Goal: Information Seeking & Learning: Find specific fact

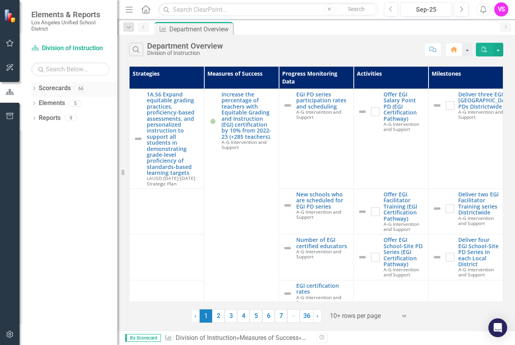
click at [56, 89] on link "Scorecards" at bounding box center [55, 88] width 32 height 9
click at [35, 90] on icon "Dropdown" at bounding box center [33, 89] width 5 height 4
click at [34, 132] on icon "Dropdown" at bounding box center [33, 134] width 5 height 4
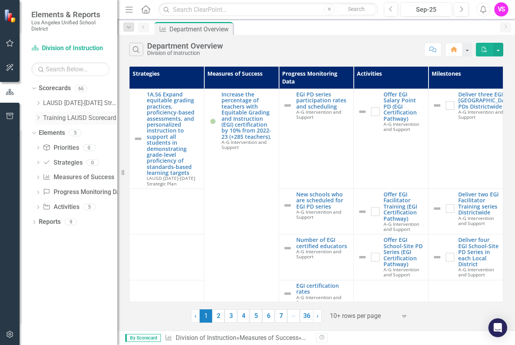
click at [40, 119] on icon "Dropdown" at bounding box center [38, 117] width 6 height 5
click at [36, 102] on icon "Dropdown" at bounding box center [38, 103] width 6 height 5
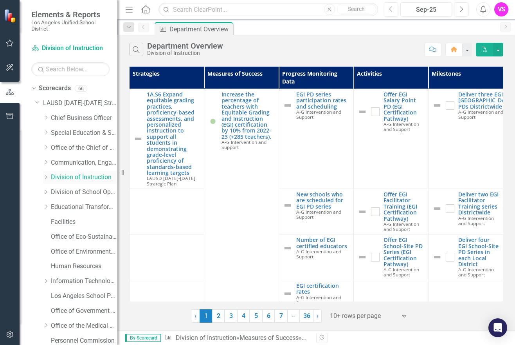
click at [69, 175] on link "Division of Instruction" at bounding box center [84, 177] width 67 height 9
click at [48, 177] on icon "Dropdown" at bounding box center [46, 177] width 6 height 5
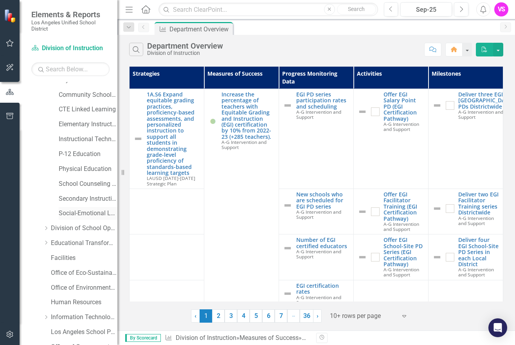
scroll to position [117, 0]
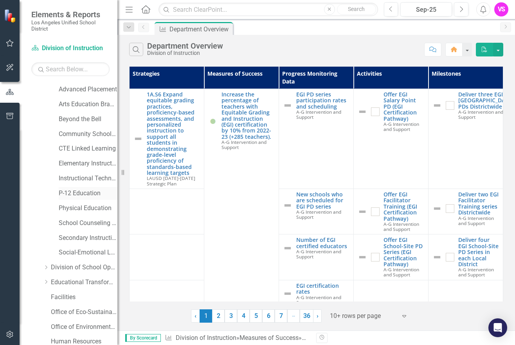
click at [80, 193] on link "P-12 Education" at bounding box center [88, 193] width 59 height 9
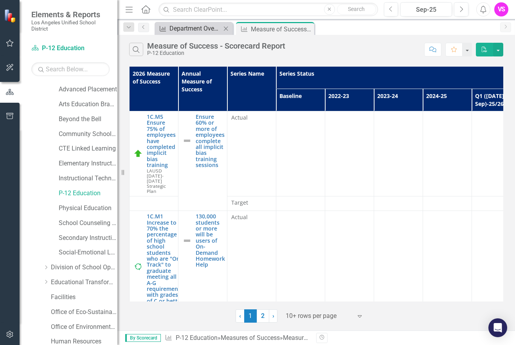
click at [199, 25] on div "Department Overview" at bounding box center [196, 28] width 52 height 10
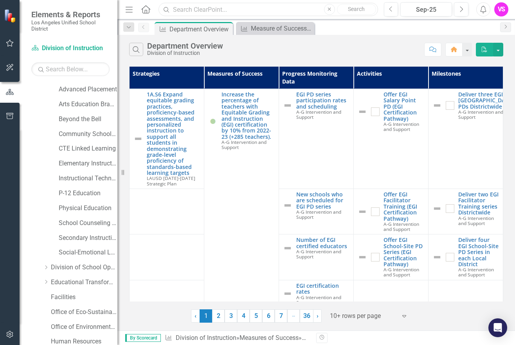
click at [214, 10] on input "text" at bounding box center [268, 10] width 219 height 14
type input "enrichment"
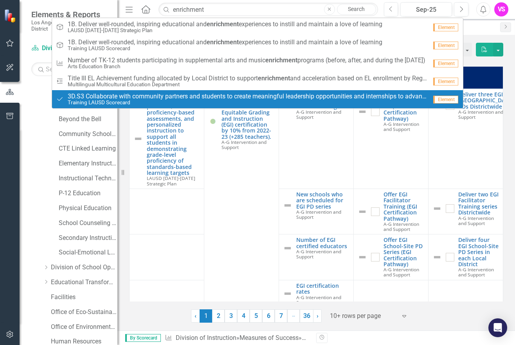
click at [167, 224] on td at bounding box center [167, 210] width 75 height 45
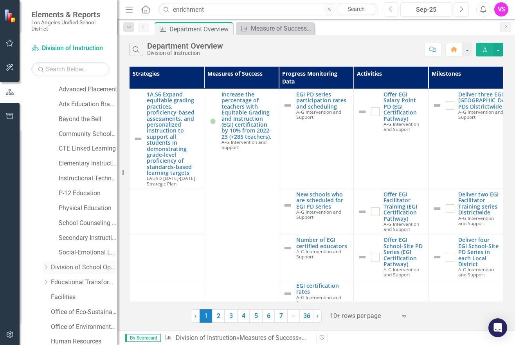
click at [76, 268] on link "Division of School Operations" at bounding box center [84, 267] width 67 height 9
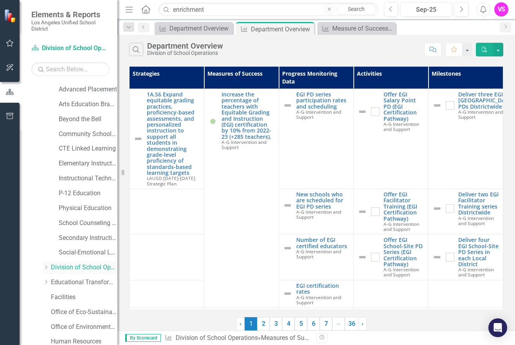
click at [46, 266] on icon at bounding box center [46, 267] width 2 height 4
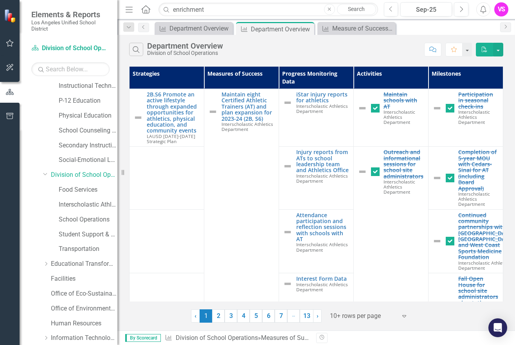
scroll to position [157, 0]
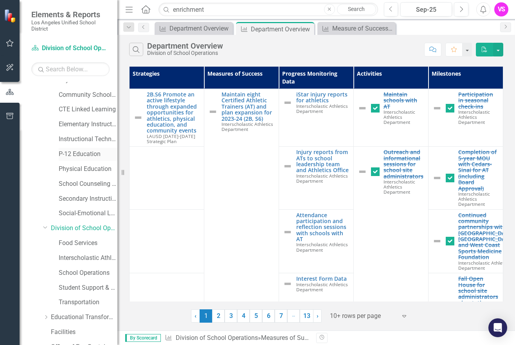
click at [77, 154] on link "P-12 Education" at bounding box center [88, 154] width 59 height 9
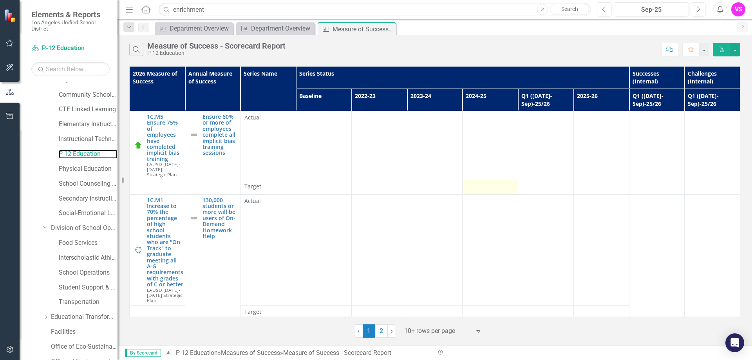
scroll to position [117, 0]
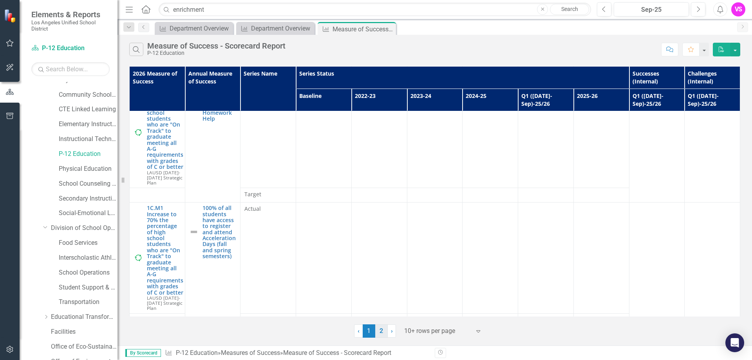
click at [379, 332] on link "2" at bounding box center [381, 330] width 13 height 13
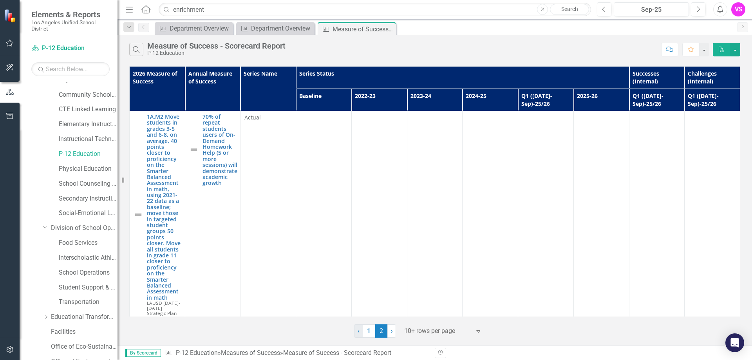
click at [358, 332] on span "‹" at bounding box center [358, 330] width 2 height 7
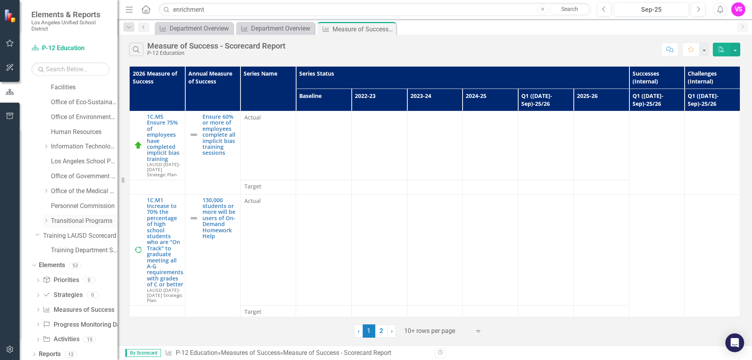
scroll to position [404, 0]
click at [62, 280] on link "Priority Priorities" at bounding box center [61, 277] width 36 height 9
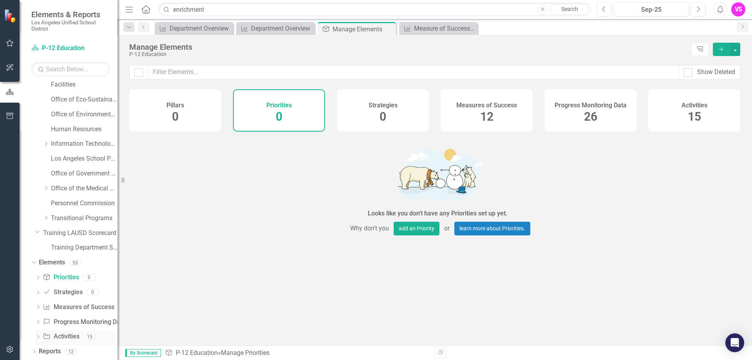
click at [65, 333] on link "Activity Activities" at bounding box center [61, 336] width 36 height 9
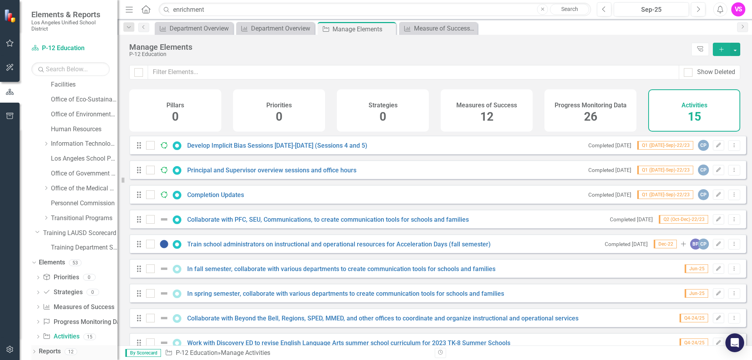
click at [32, 344] on div "Dropdown" at bounding box center [33, 352] width 5 height 7
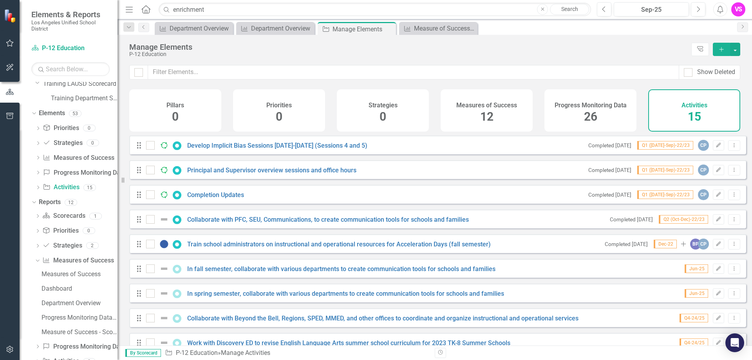
scroll to position [574, 0]
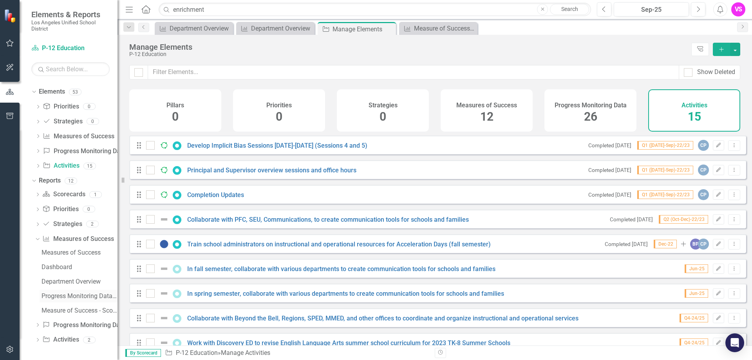
click at [63, 298] on div "Progress Monitoring Data (w/ MoS)" at bounding box center [80, 295] width 76 height 7
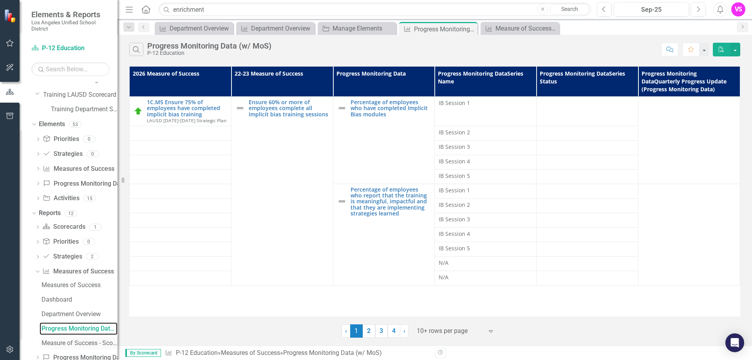
scroll to position [574, 0]
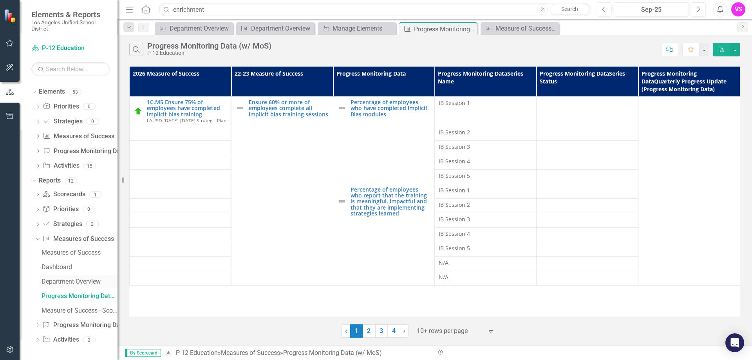
click at [65, 284] on div "Department Overview" at bounding box center [80, 281] width 76 height 7
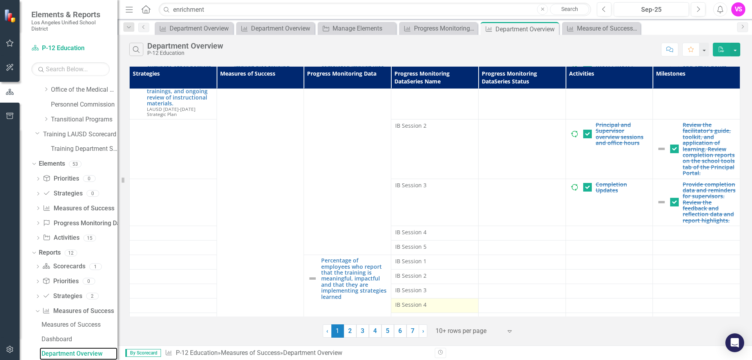
scroll to position [73, 0]
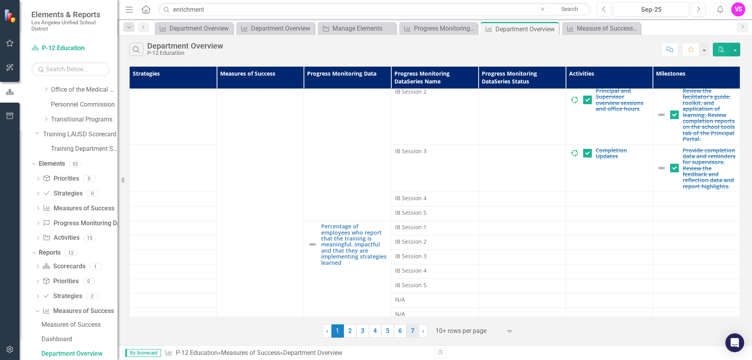
click at [416, 333] on link "7" at bounding box center [412, 330] width 13 height 13
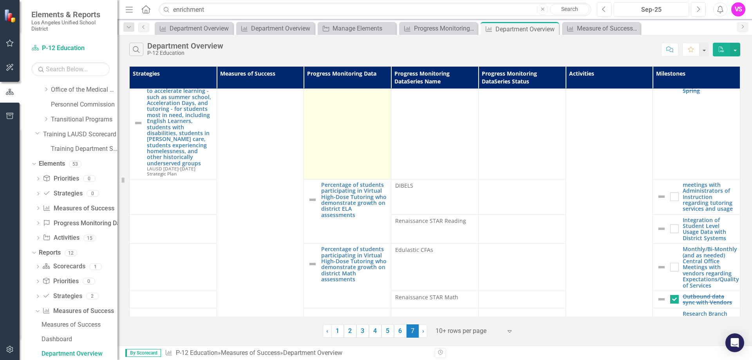
scroll to position [0, 0]
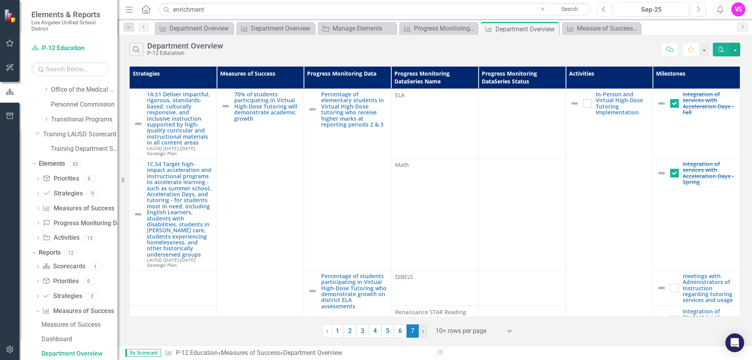
click at [422, 334] on span "›" at bounding box center [423, 330] width 2 height 7
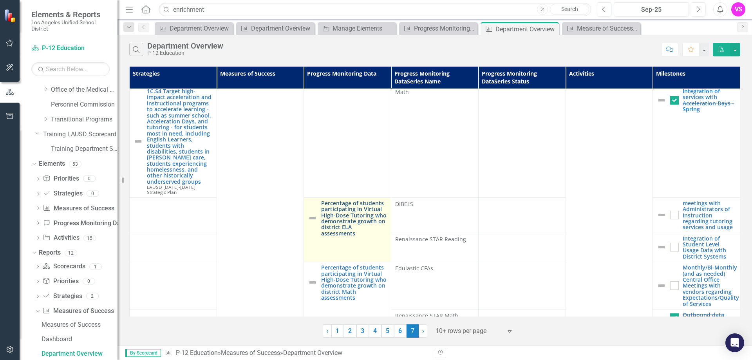
scroll to position [147, 0]
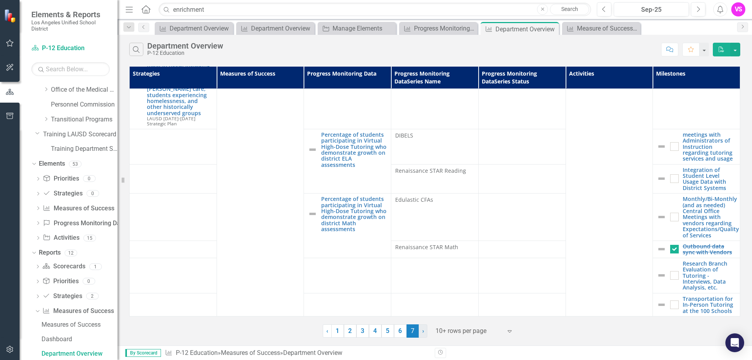
click at [421, 331] on link "› Next" at bounding box center [423, 330] width 9 height 13
click at [336, 332] on link "1" at bounding box center [337, 330] width 13 height 13
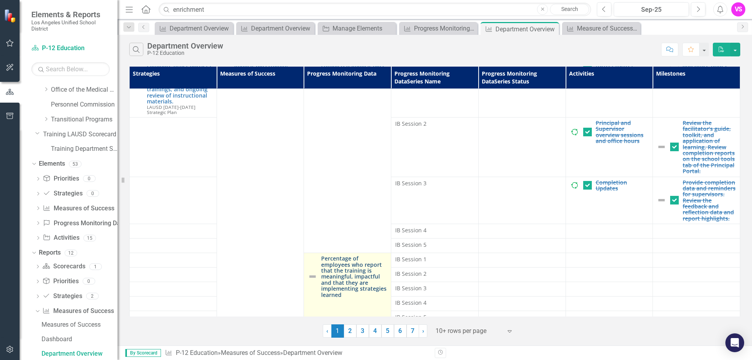
scroll to position [73, 0]
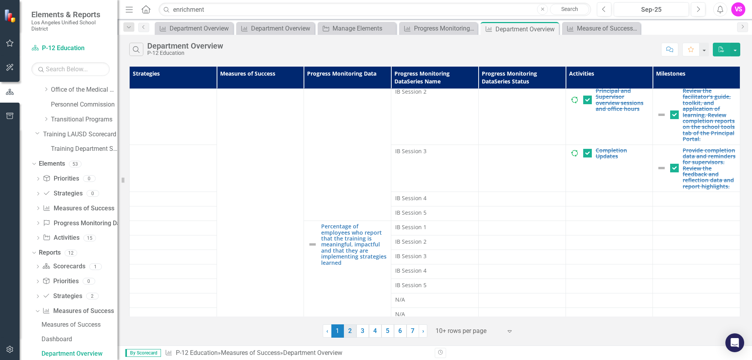
click at [350, 330] on link "2" at bounding box center [350, 330] width 13 height 13
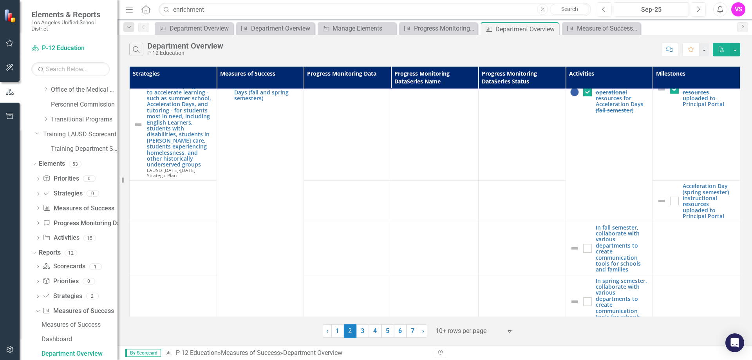
scroll to position [319, 0]
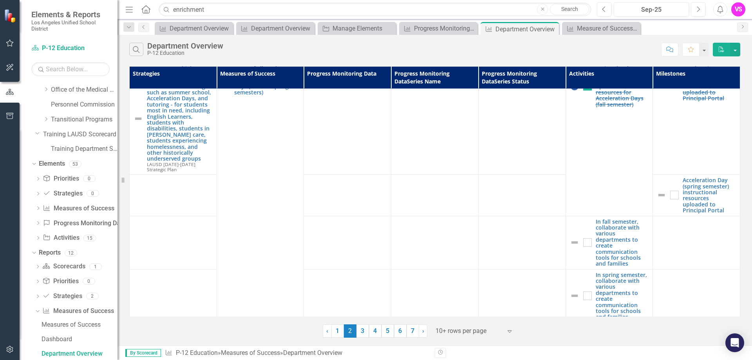
click at [366, 332] on link "3" at bounding box center [362, 330] width 13 height 13
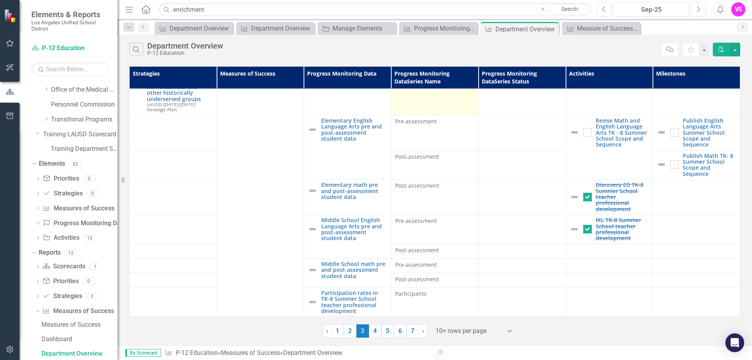
scroll to position [161, 0]
click at [377, 332] on link "4" at bounding box center [375, 330] width 13 height 13
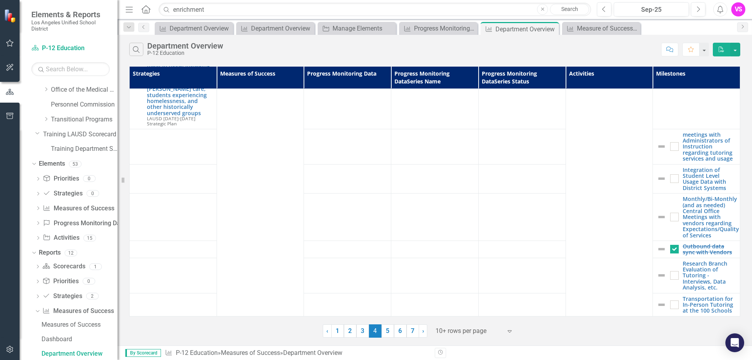
scroll to position [406, 0]
click at [391, 332] on link "5" at bounding box center [387, 330] width 13 height 13
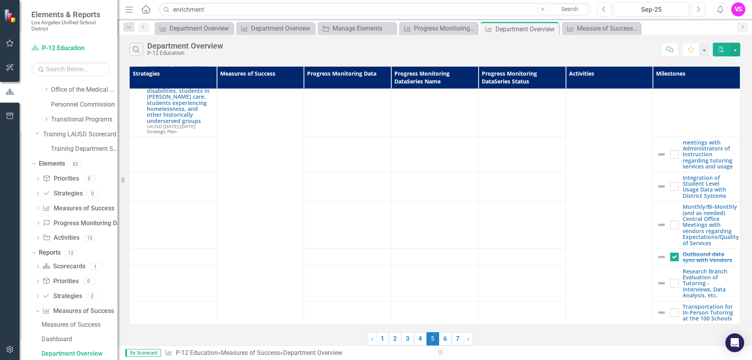
scroll to position [0, 0]
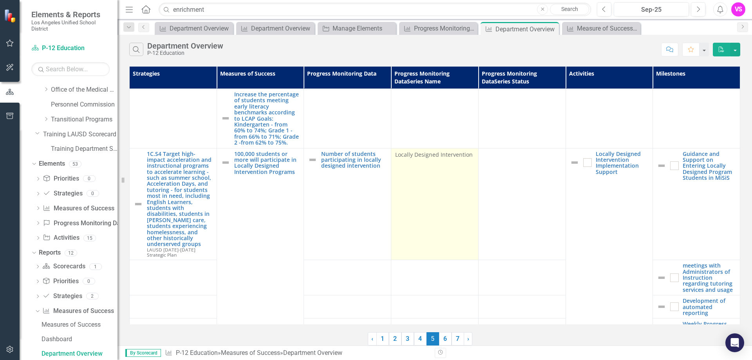
checkbox input "false"
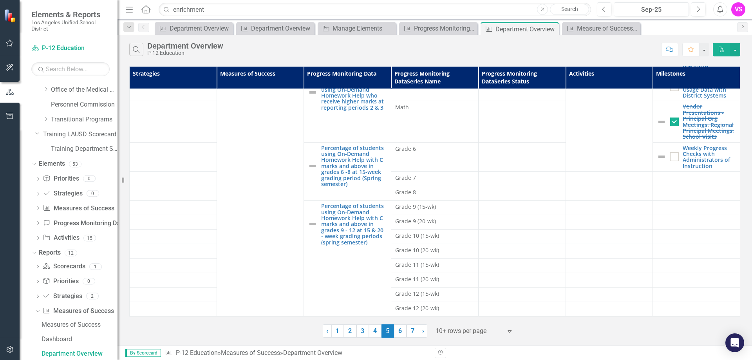
scroll to position [596, 0]
click at [401, 330] on link "6" at bounding box center [400, 330] width 13 height 13
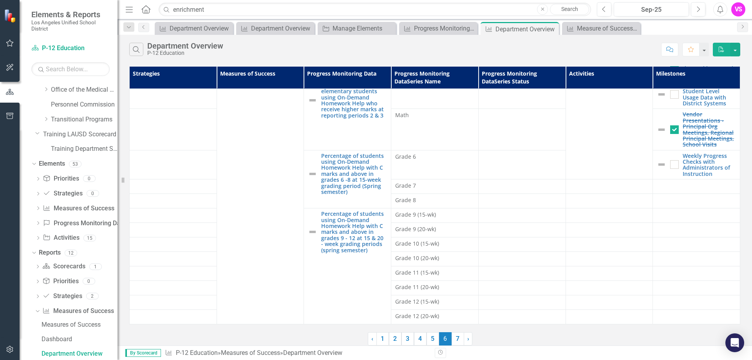
scroll to position [0, 0]
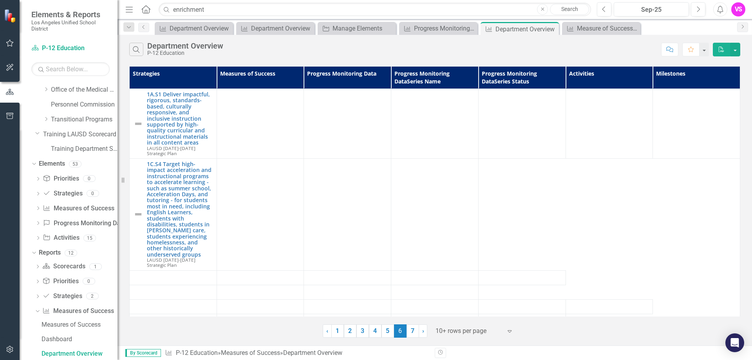
checkbox input "false"
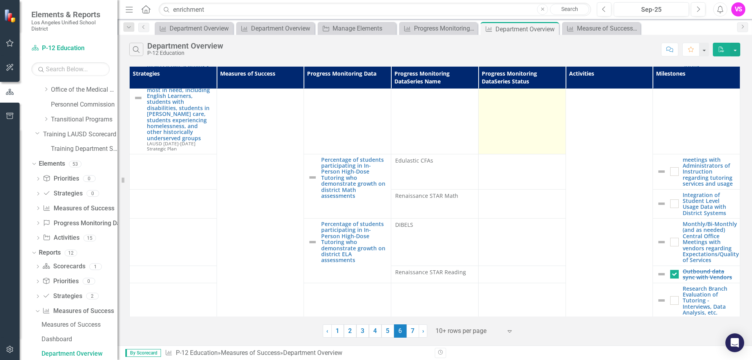
scroll to position [422, 0]
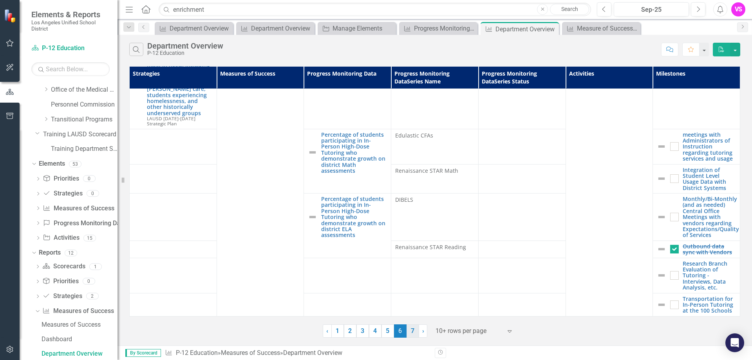
click at [413, 332] on link "7" at bounding box center [412, 330] width 13 height 13
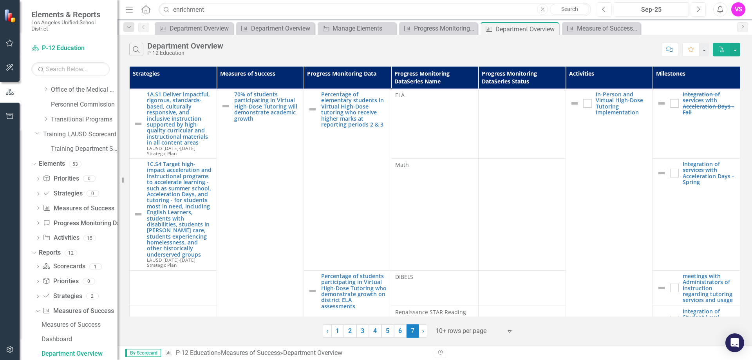
checkbox input "true"
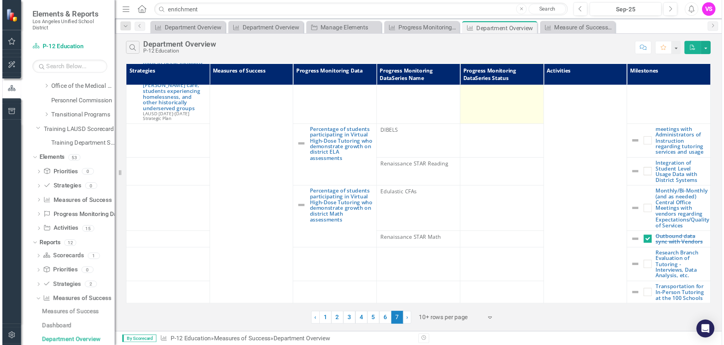
scroll to position [147, 0]
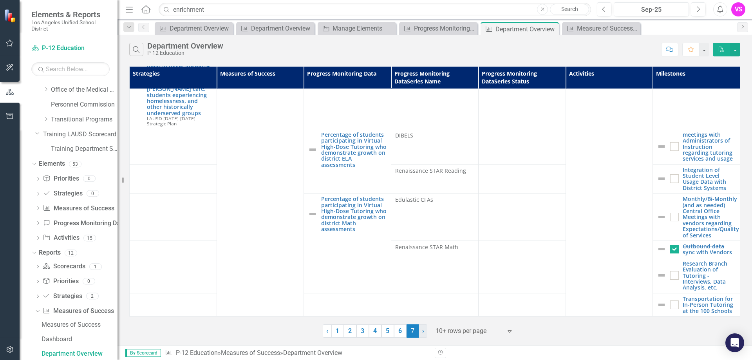
click at [422, 331] on span "›" at bounding box center [423, 330] width 2 height 7
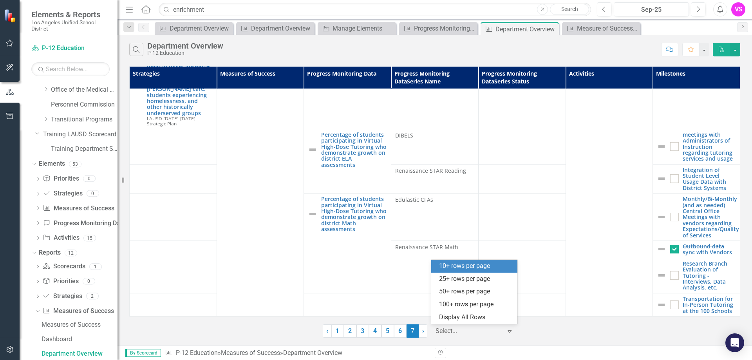
click at [455, 332] on div at bounding box center [468, 331] width 67 height 11
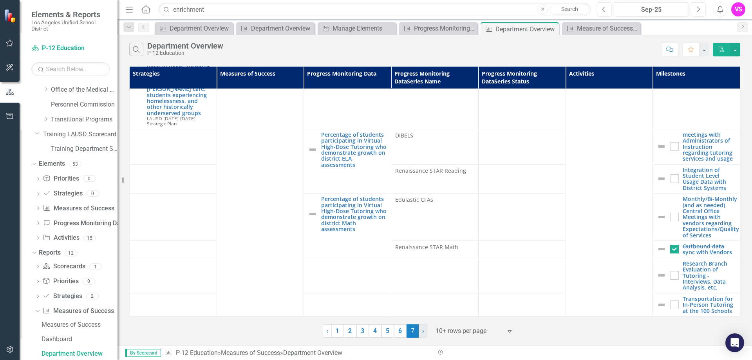
click at [423, 328] on span "›" at bounding box center [423, 330] width 2 height 7
click at [440, 328] on div at bounding box center [468, 331] width 67 height 11
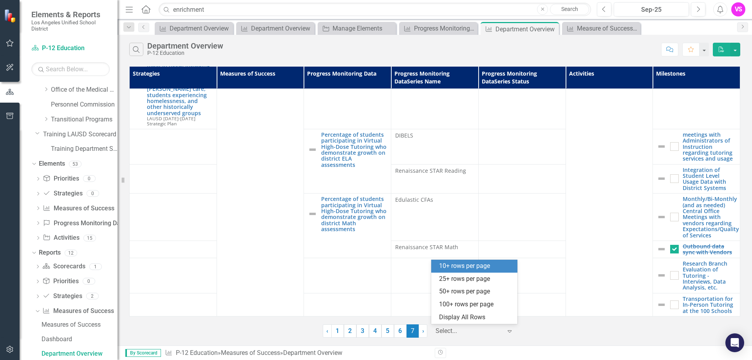
click at [459, 267] on div "10+ rows per page" at bounding box center [476, 266] width 74 height 9
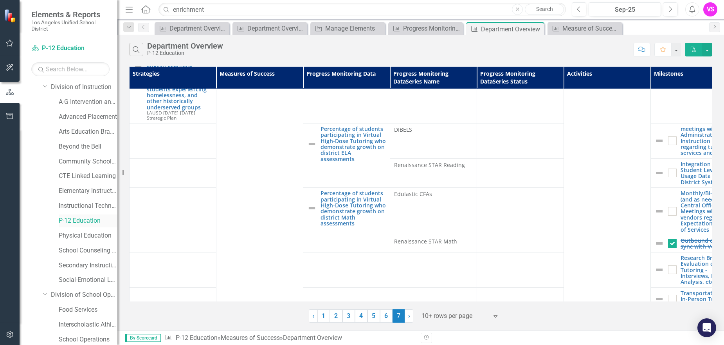
scroll to position [72, 0]
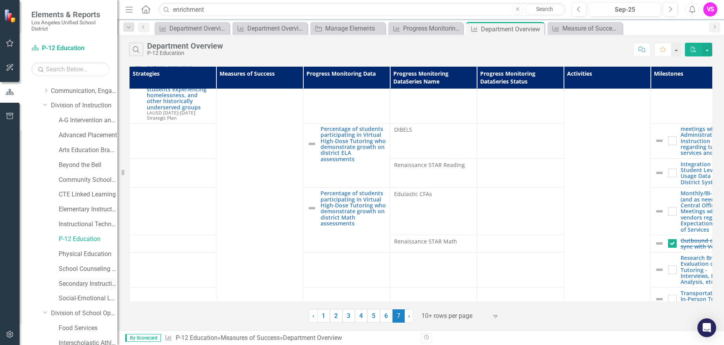
click at [84, 284] on link "Secondary Instruction" at bounding box center [88, 283] width 59 height 9
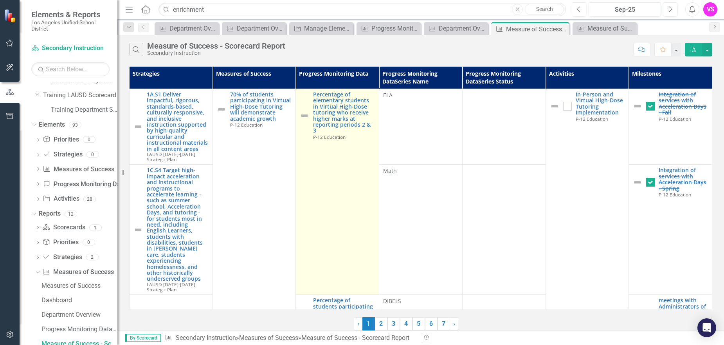
scroll to position [547, 0]
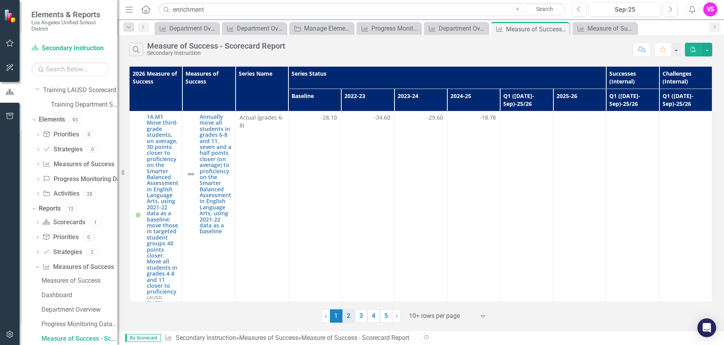
click at [347, 318] on link "2" at bounding box center [349, 315] width 13 height 13
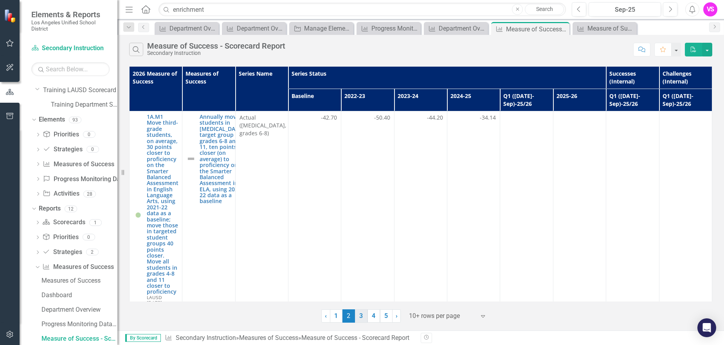
click at [364, 318] on link "3" at bounding box center [361, 315] width 13 height 13
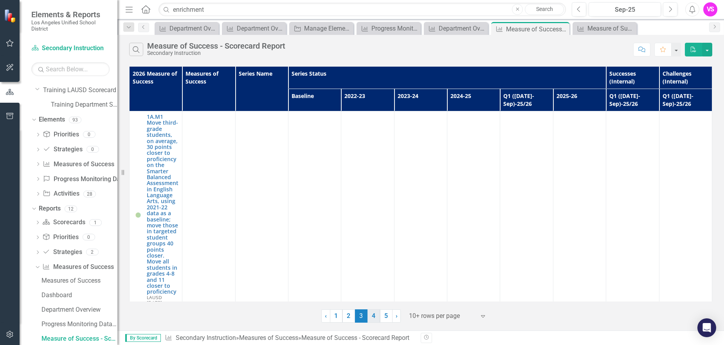
click at [377, 315] on link "4" at bounding box center [374, 315] width 13 height 13
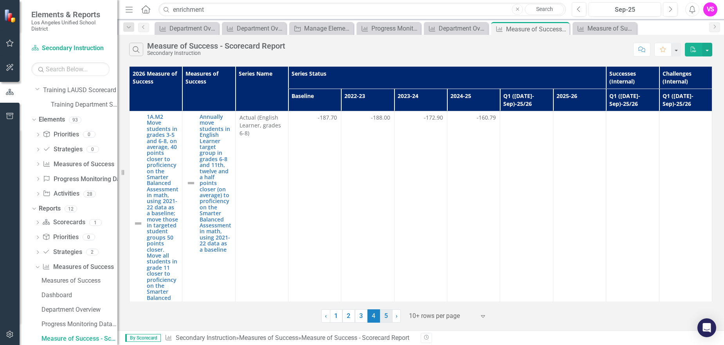
click at [388, 318] on link "5" at bounding box center [386, 315] width 13 height 13
click at [279, 27] on icon "Close" at bounding box center [279, 28] width 8 height 6
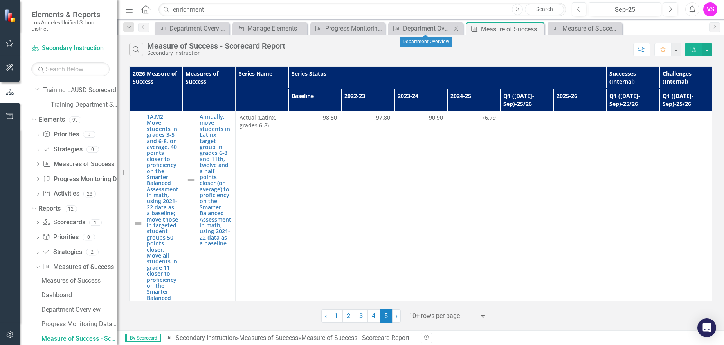
click at [456, 27] on icon "Close" at bounding box center [456, 28] width 8 height 6
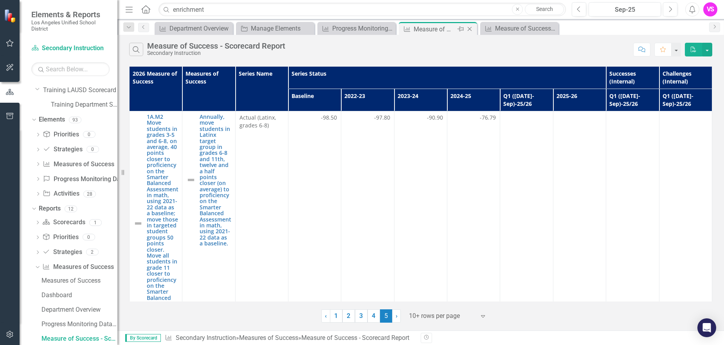
click at [469, 28] on icon "Close" at bounding box center [470, 29] width 8 height 6
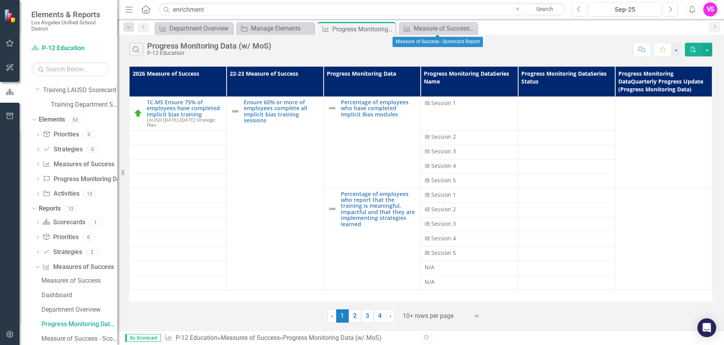
scroll to position [532, 0]
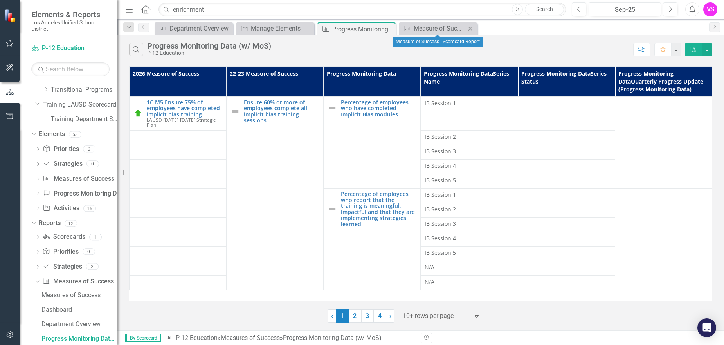
click at [469, 27] on icon "Close" at bounding box center [470, 28] width 8 height 6
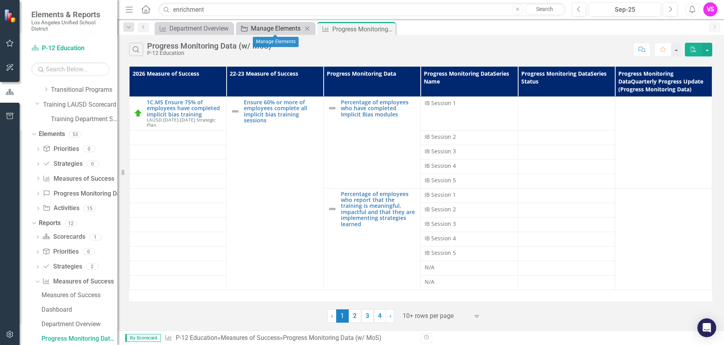
click at [264, 26] on div "Manage Elements" at bounding box center [277, 28] width 52 height 10
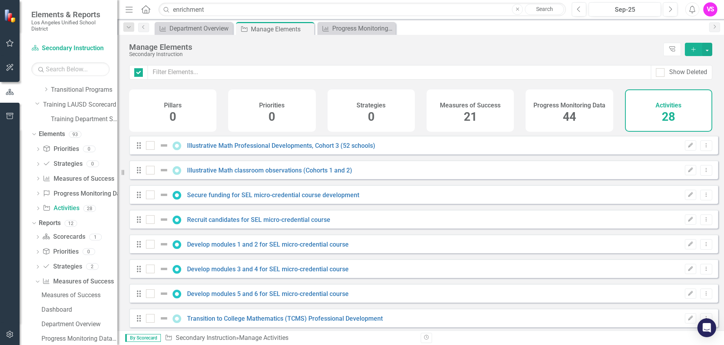
checkbox input "false"
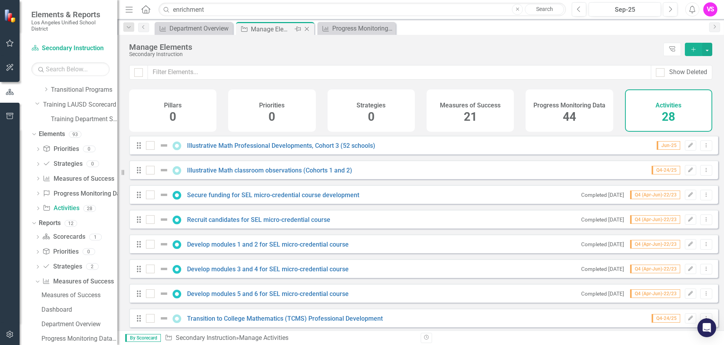
click at [308, 27] on icon "Close" at bounding box center [307, 29] width 8 height 6
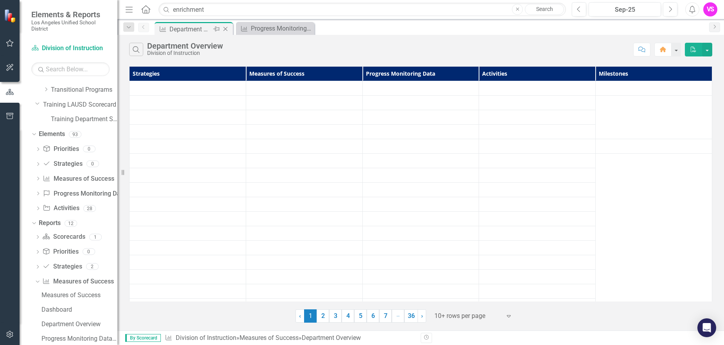
click at [213, 26] on icon "Pin" at bounding box center [216, 29] width 6 height 8
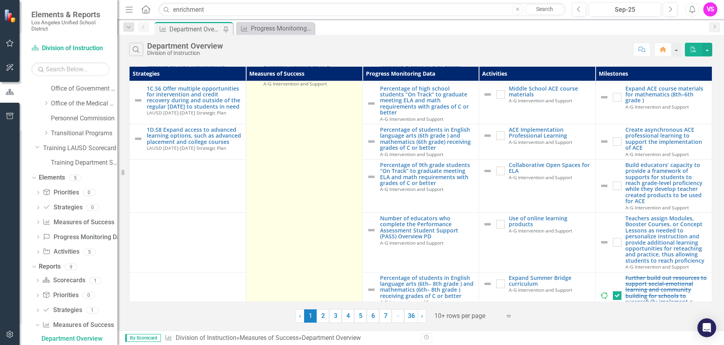
scroll to position [157, 0]
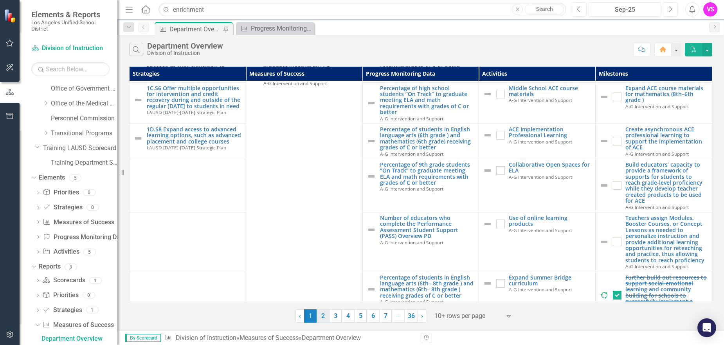
click at [322, 315] on link "2" at bounding box center [323, 315] width 13 height 13
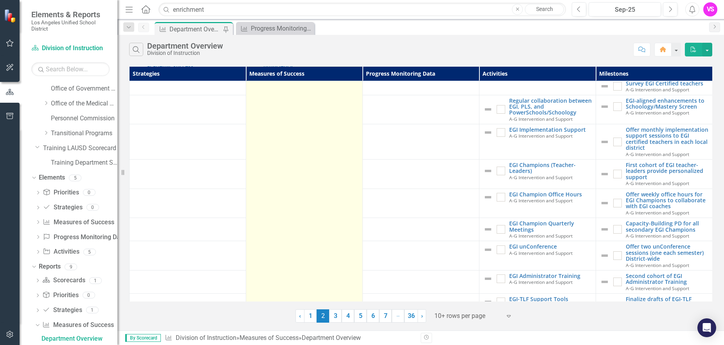
scroll to position [117, 0]
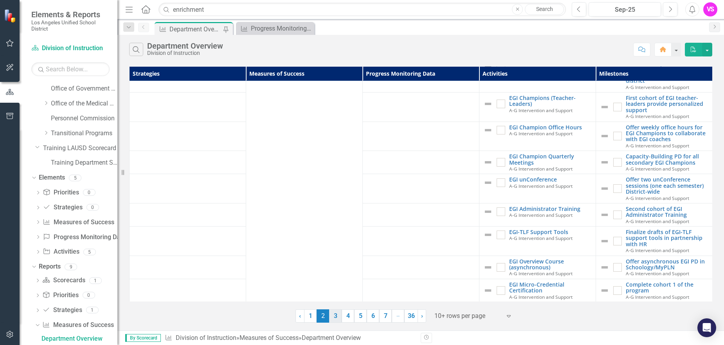
click at [339, 313] on link "3" at bounding box center [335, 315] width 13 height 13
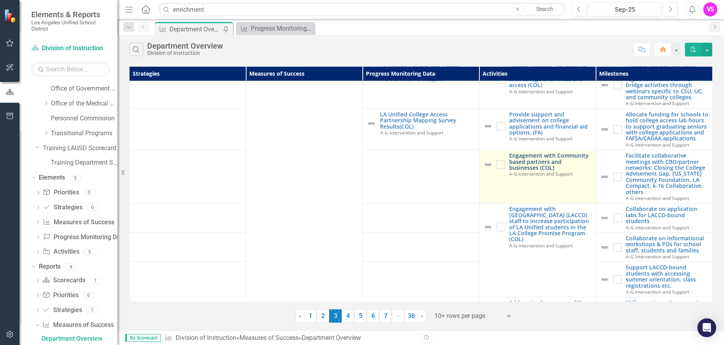
scroll to position [547, 0]
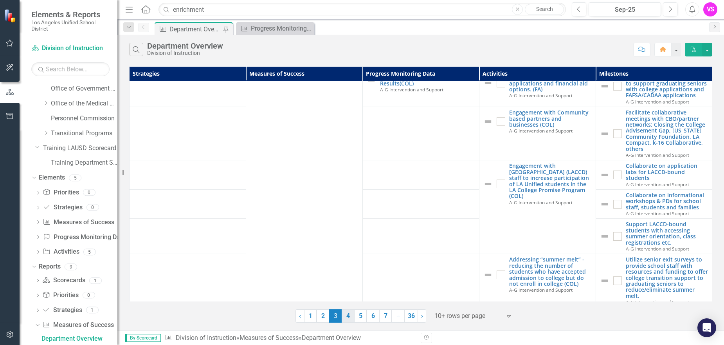
click at [351, 317] on link "4" at bounding box center [348, 315] width 13 height 13
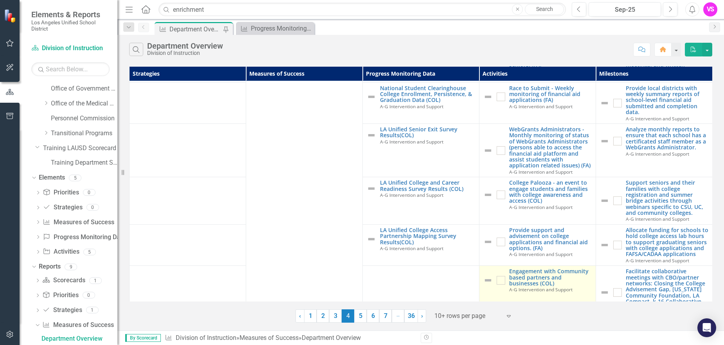
scroll to position [470, 0]
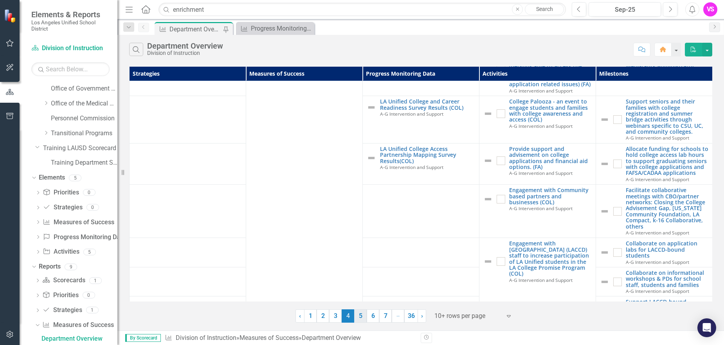
click at [364, 318] on link "5" at bounding box center [360, 315] width 13 height 13
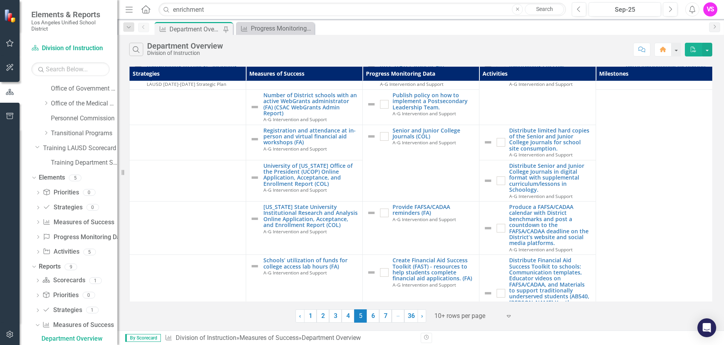
scroll to position [117, 0]
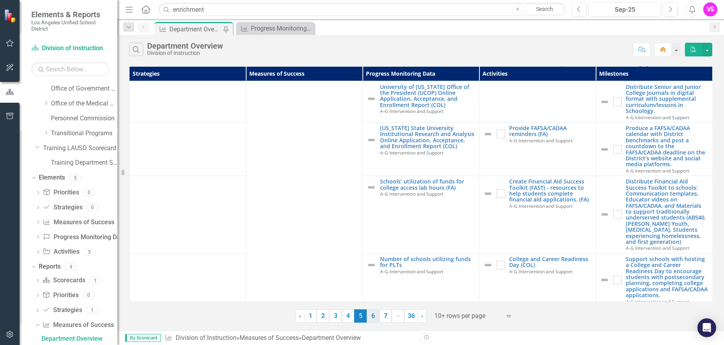
click at [376, 317] on link "6" at bounding box center [373, 315] width 13 height 13
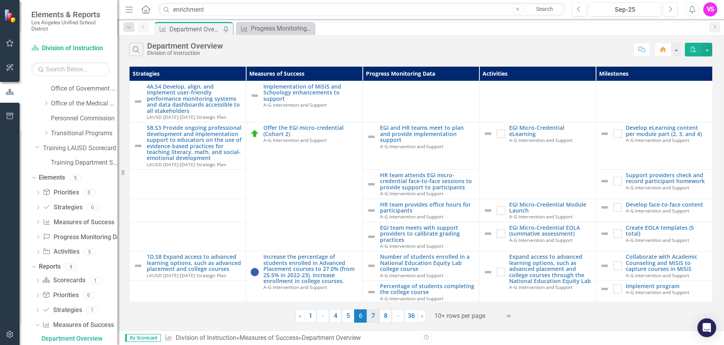
click at [370, 315] on link "7" at bounding box center [373, 315] width 13 height 13
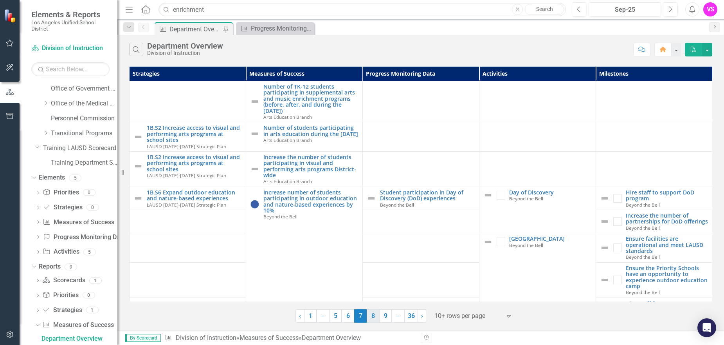
click at [376, 320] on link "8" at bounding box center [373, 315] width 13 height 13
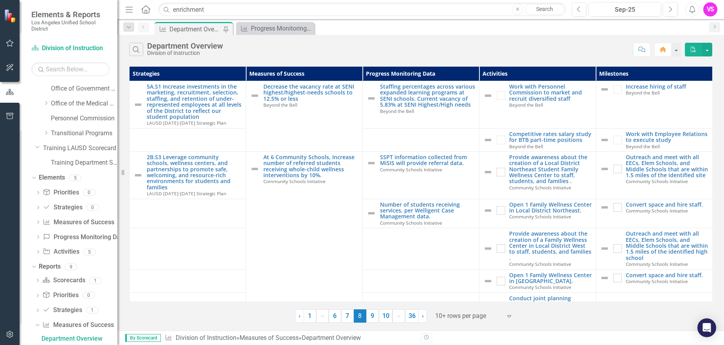
click at [376, 320] on link "9" at bounding box center [372, 315] width 13 height 13
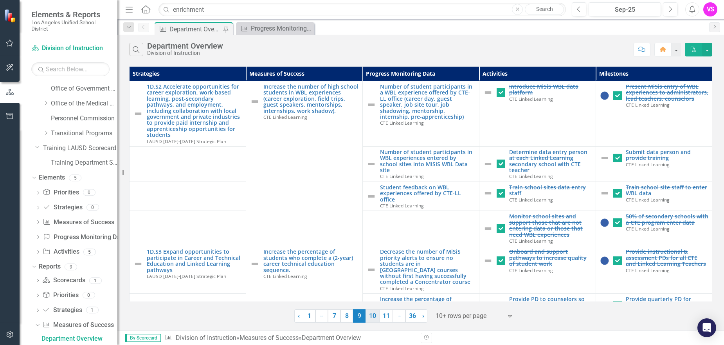
click at [376, 318] on link "10" at bounding box center [373, 315] width 14 height 13
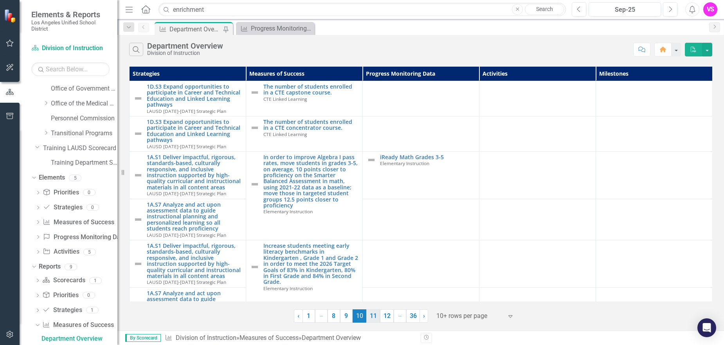
click at [375, 315] on link "11" at bounding box center [373, 315] width 14 height 13
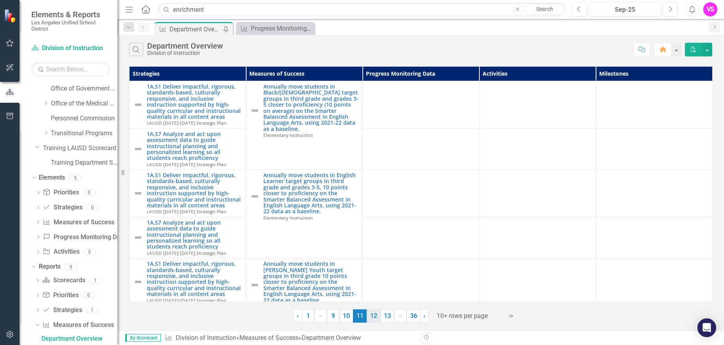
click at [373, 314] on link "12" at bounding box center [374, 315] width 14 height 13
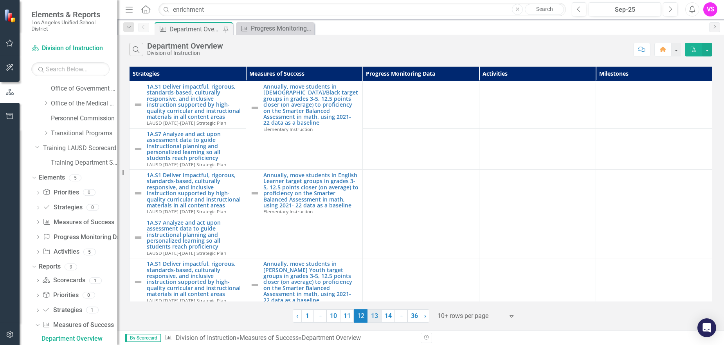
click at [376, 316] on link "13" at bounding box center [375, 315] width 14 height 13
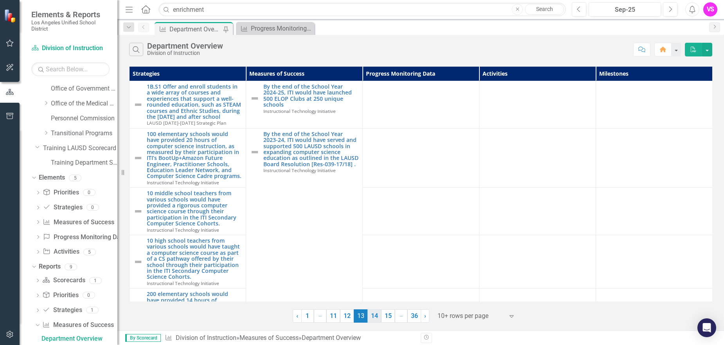
click at [378, 316] on link "14" at bounding box center [375, 315] width 14 height 13
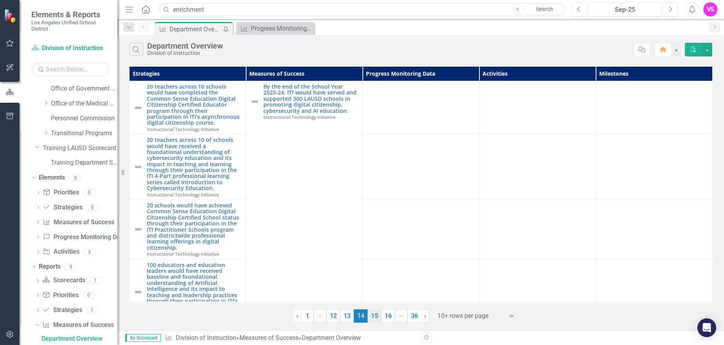
click at [375, 316] on link "15" at bounding box center [375, 315] width 14 height 13
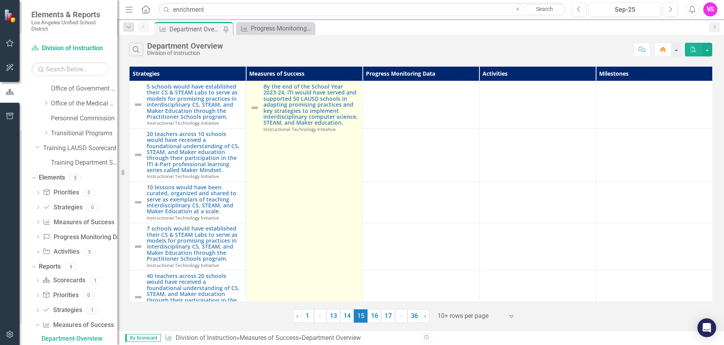
scroll to position [117, 0]
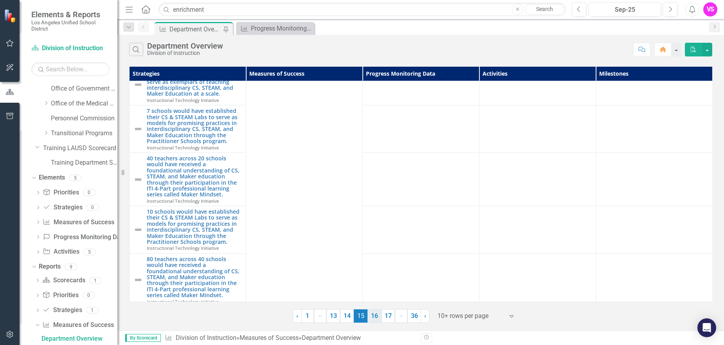
click at [374, 315] on link "16" at bounding box center [375, 315] width 14 height 13
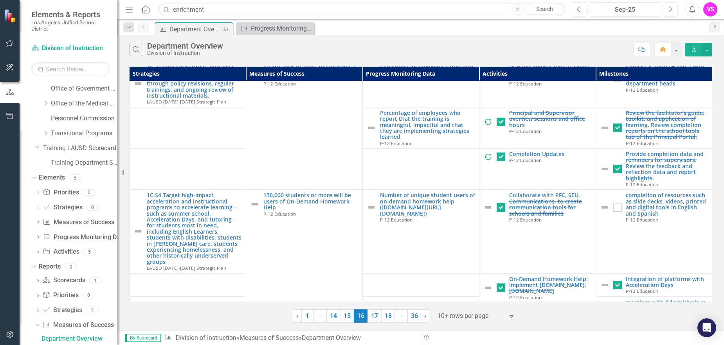
scroll to position [39, 0]
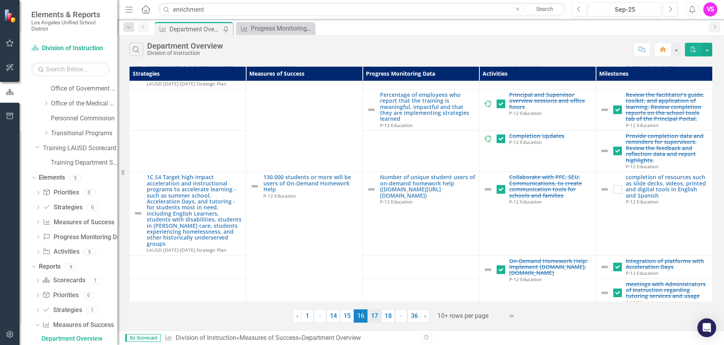
click at [375, 316] on link "17" at bounding box center [375, 315] width 14 height 13
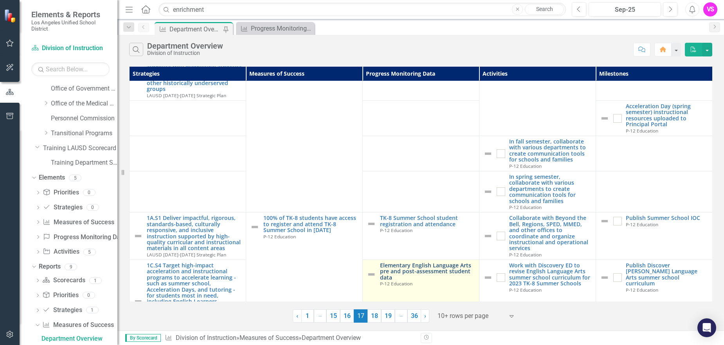
scroll to position [117, 0]
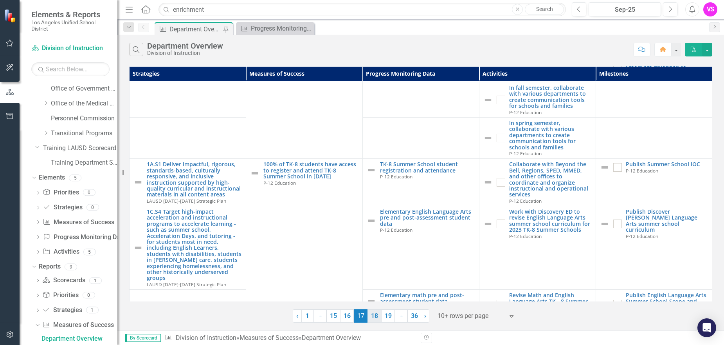
click at [377, 312] on link "18" at bounding box center [375, 315] width 14 height 13
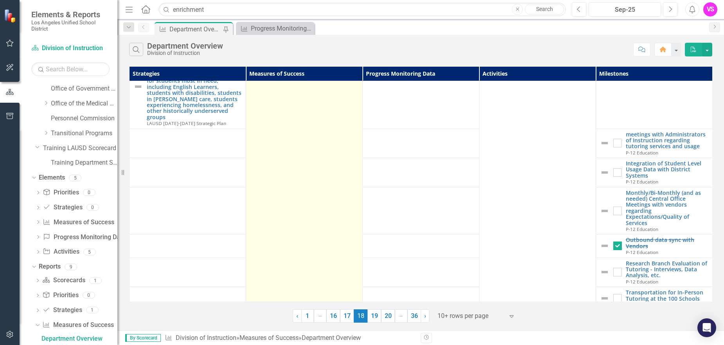
scroll to position [298, 0]
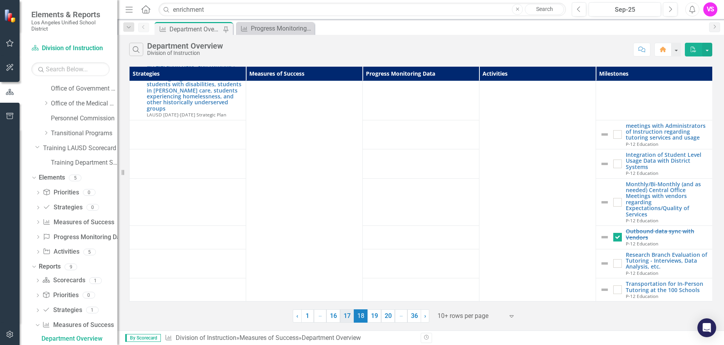
click at [379, 316] on link "19" at bounding box center [375, 315] width 14 height 13
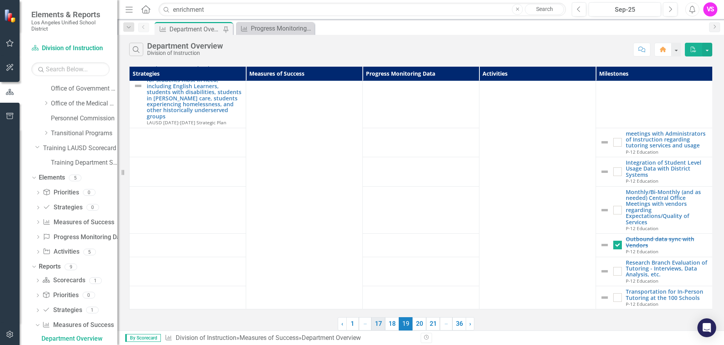
scroll to position [0, 0]
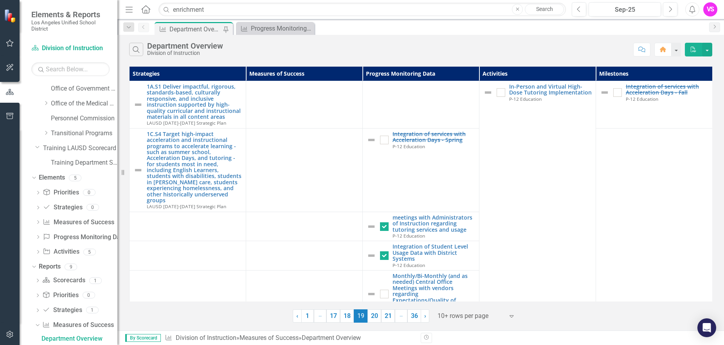
checkbox input "true"
checkbox input "false"
checkbox input "true"
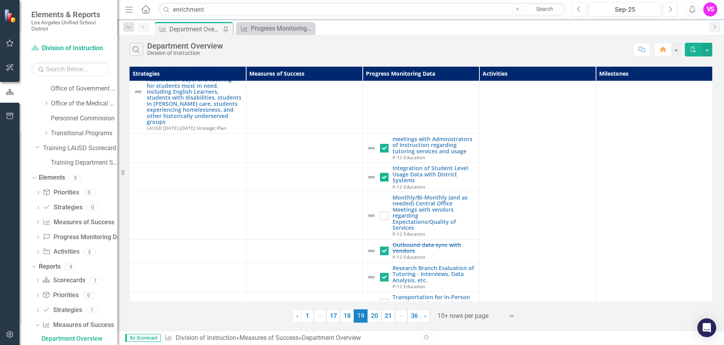
checkbox input "false"
checkbox input "true"
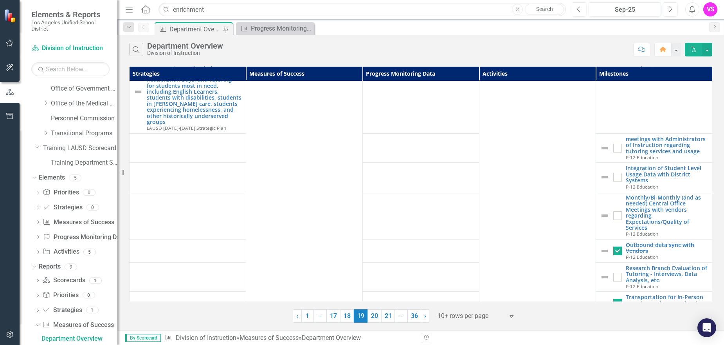
checkbox input "false"
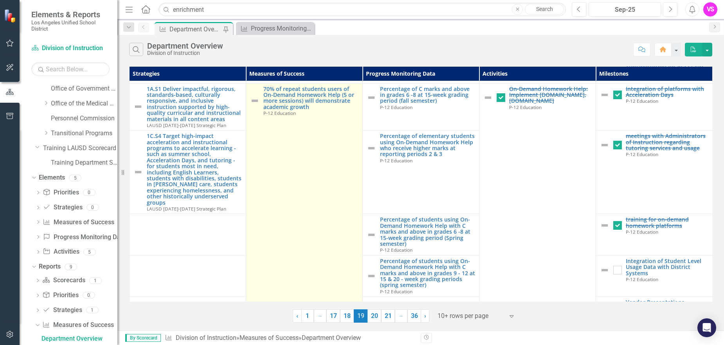
scroll to position [313, 0]
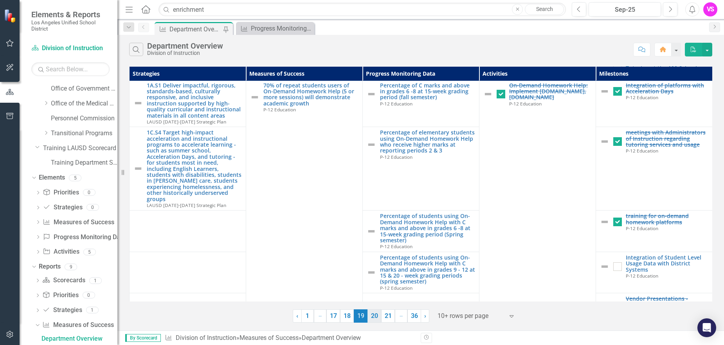
click at [377, 314] on link "20" at bounding box center [375, 315] width 14 height 13
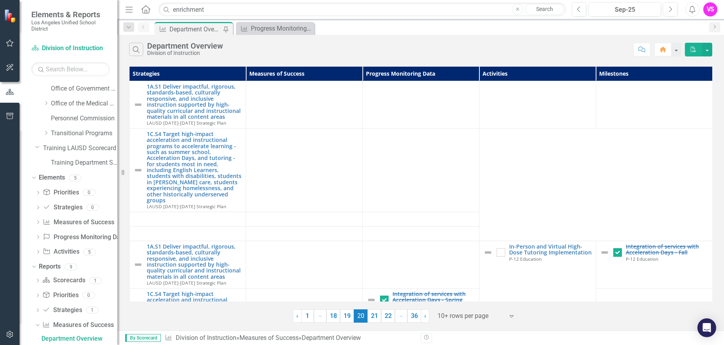
checkbox input "false"
checkbox input "true"
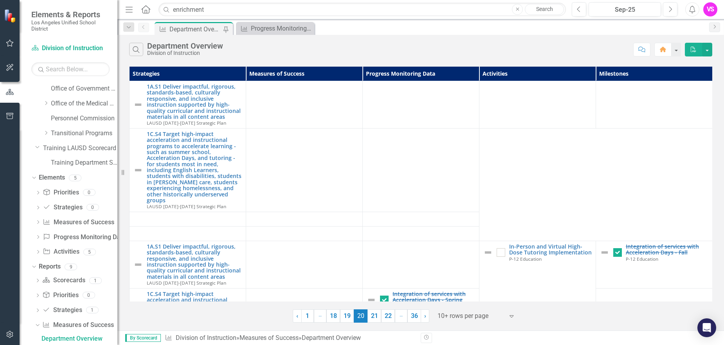
checkbox input "true"
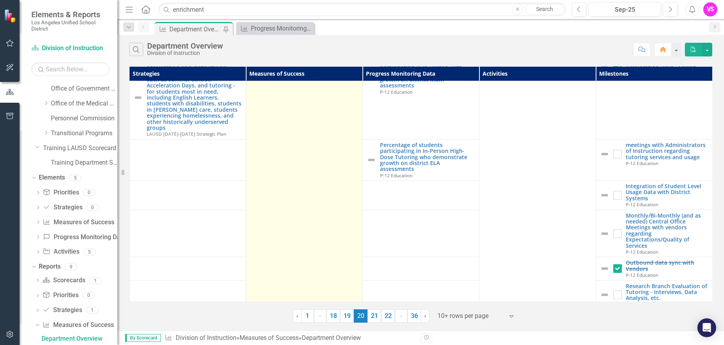
scroll to position [274, 0]
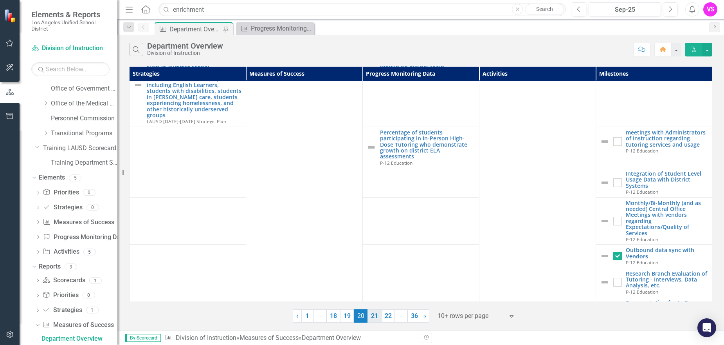
click at [374, 315] on link "21" at bounding box center [375, 315] width 14 height 13
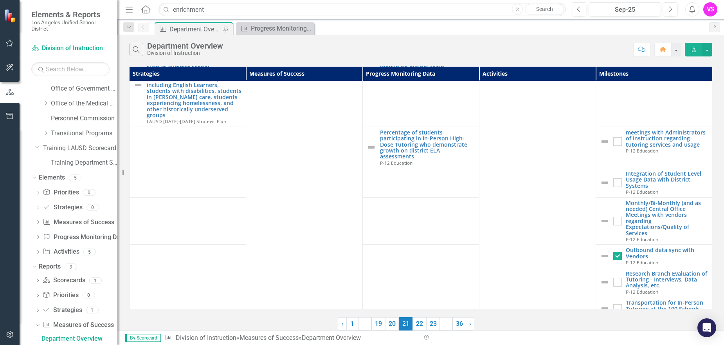
scroll to position [0, 0]
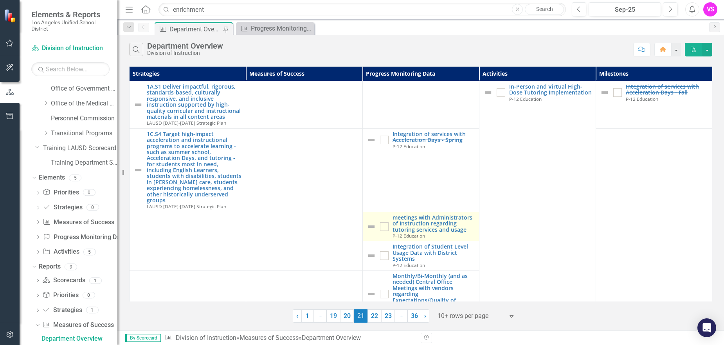
checkbox input "true"
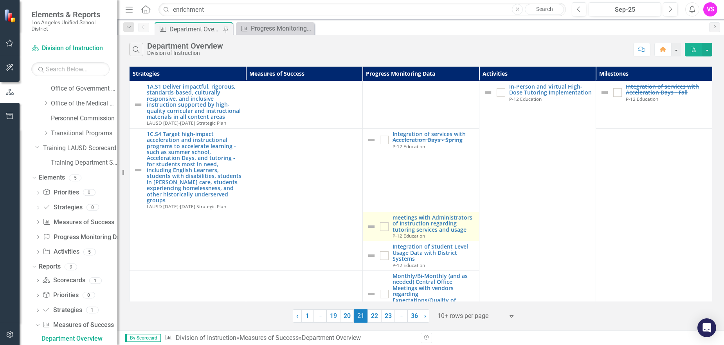
checkbox input "false"
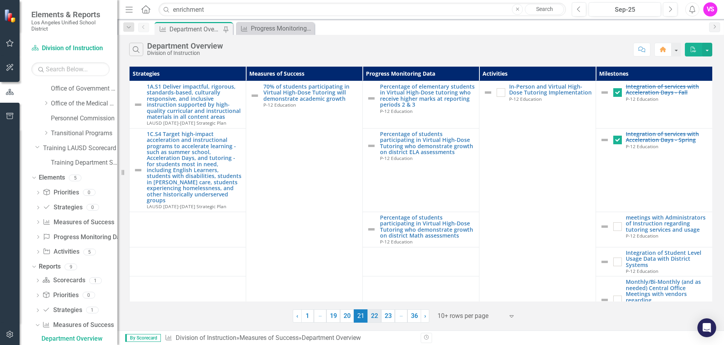
click at [374, 312] on link "22" at bounding box center [375, 315] width 14 height 13
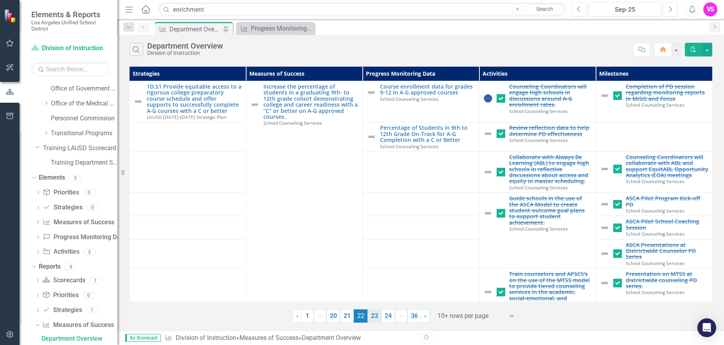
click at [379, 318] on link "23" at bounding box center [375, 315] width 14 height 13
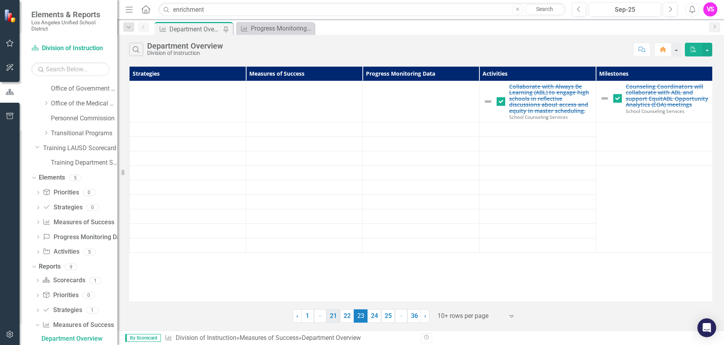
checkbox input "false"
checkbox input "true"
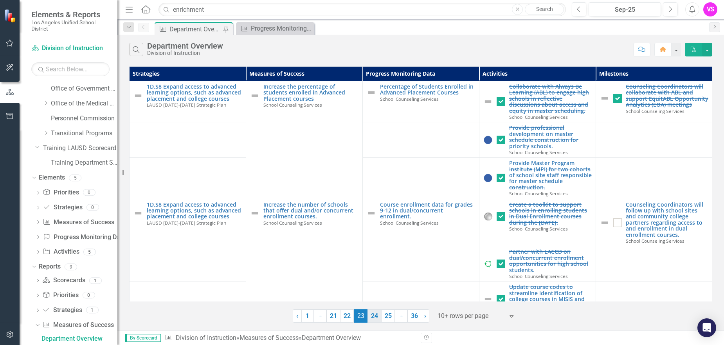
click at [374, 316] on link "24" at bounding box center [375, 315] width 14 height 13
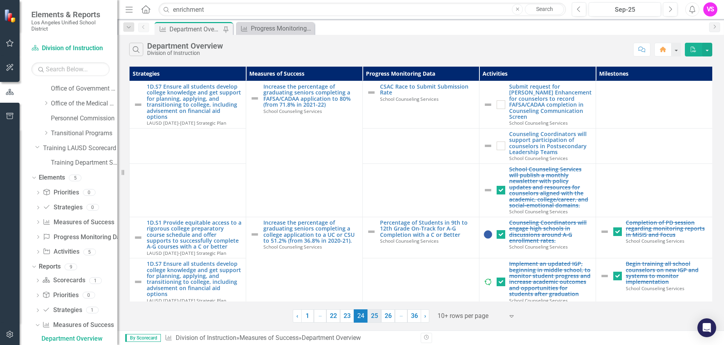
click at [375, 312] on link "25" at bounding box center [375, 315] width 14 height 13
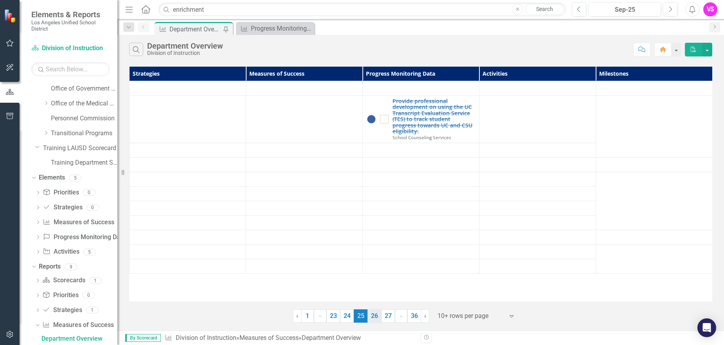
checkbox input "true"
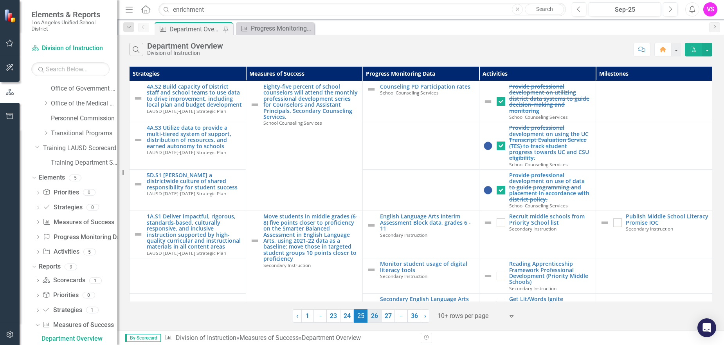
click at [372, 314] on link "26" at bounding box center [375, 315] width 14 height 13
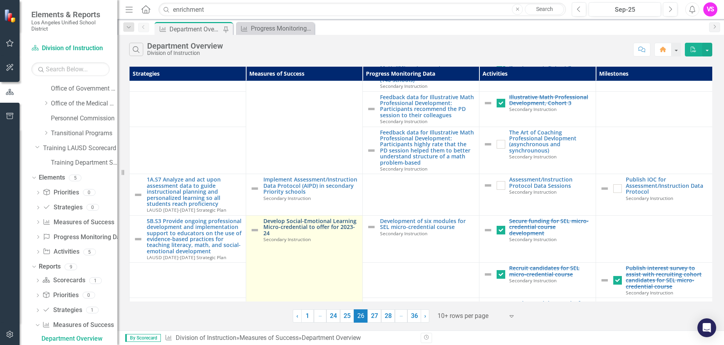
scroll to position [78, 0]
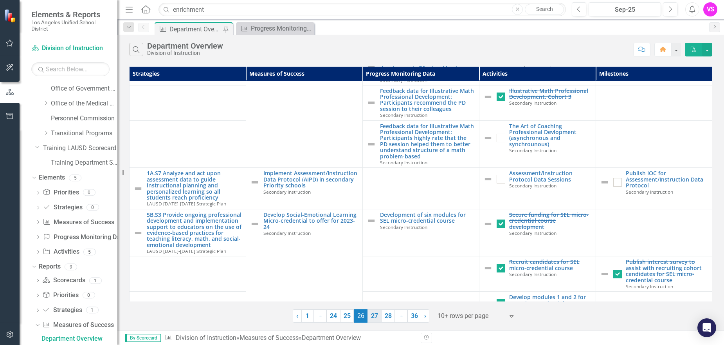
click at [376, 314] on link "27" at bounding box center [375, 315] width 14 height 13
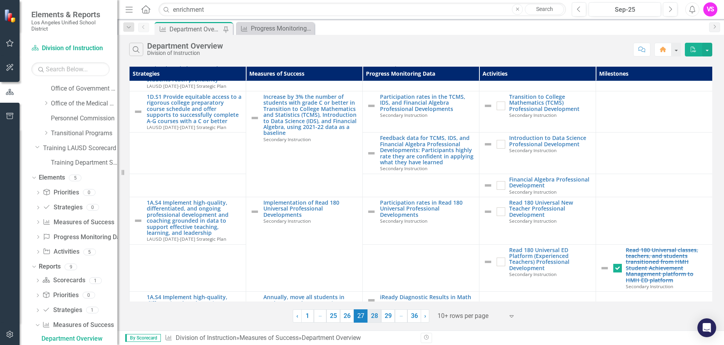
click at [377, 313] on link "28" at bounding box center [375, 315] width 14 height 13
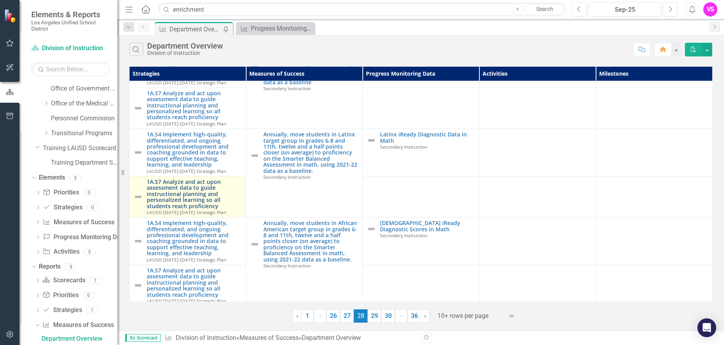
scroll to position [228, 0]
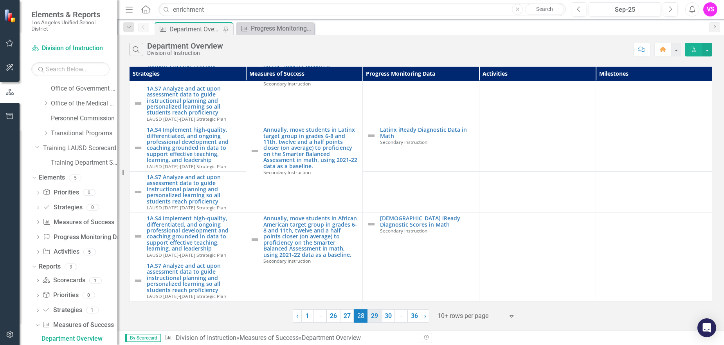
click at [377, 319] on link "29" at bounding box center [375, 315] width 14 height 13
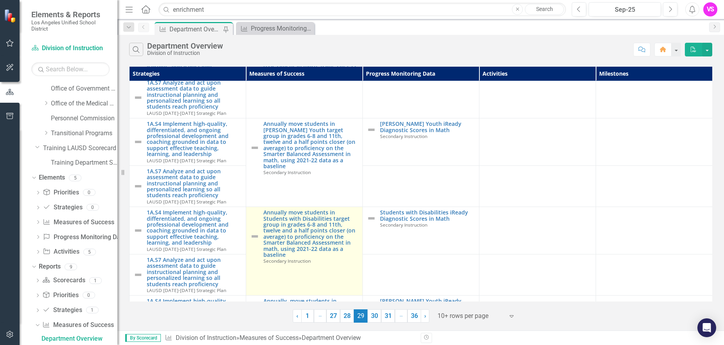
scroll to position [157, 0]
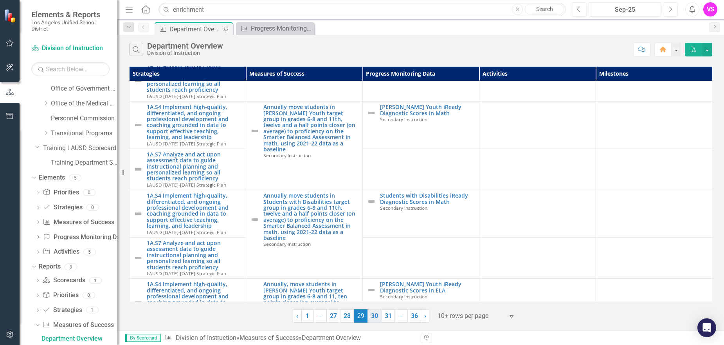
click at [371, 317] on link "30" at bounding box center [375, 315] width 14 height 13
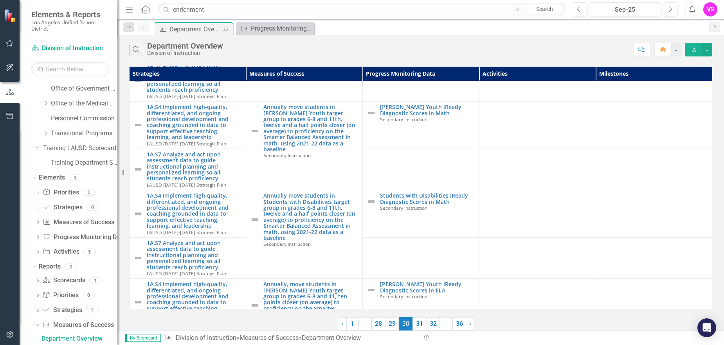
scroll to position [0, 0]
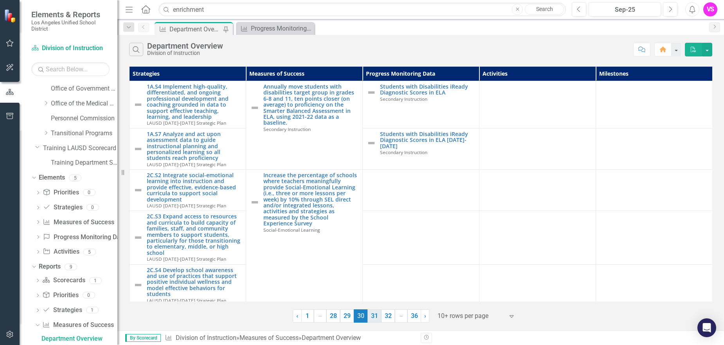
click at [377, 315] on link "31" at bounding box center [375, 315] width 14 height 13
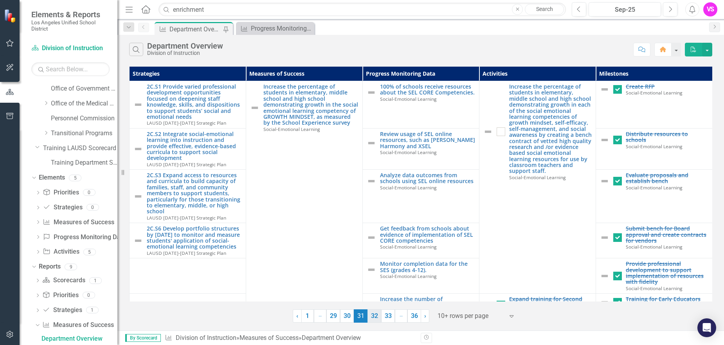
click at [377, 314] on link "32" at bounding box center [375, 315] width 14 height 13
click at [374, 318] on link "33" at bounding box center [374, 315] width 14 height 13
click at [383, 317] on link "34" at bounding box center [388, 315] width 14 height 13
click at [397, 316] on link "35" at bounding box center [401, 315] width 14 height 13
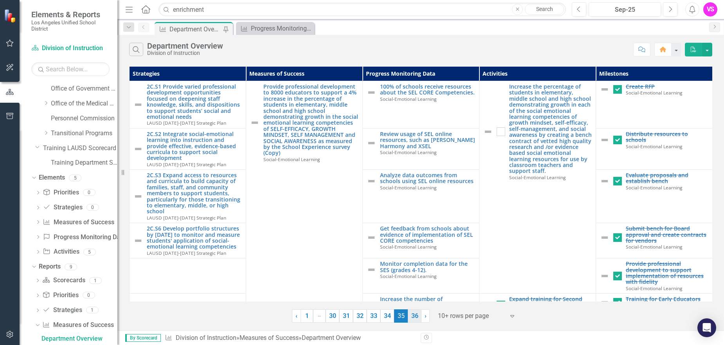
click at [409, 314] on link "36" at bounding box center [415, 315] width 14 height 13
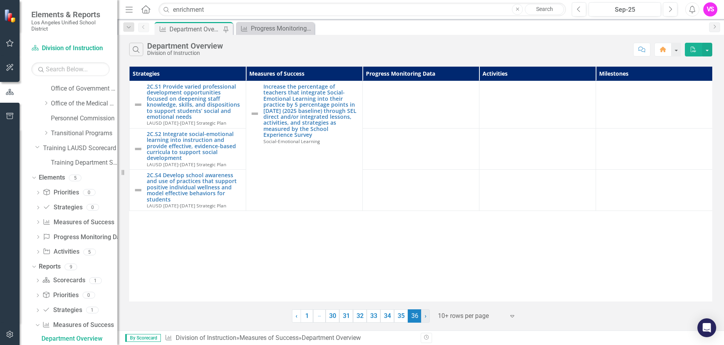
click at [425, 317] on span "›" at bounding box center [426, 315] width 2 height 7
click at [428, 316] on link "› Next" at bounding box center [425, 315] width 9 height 13
click at [511, 315] on icon "Expand" at bounding box center [513, 315] width 8 height 6
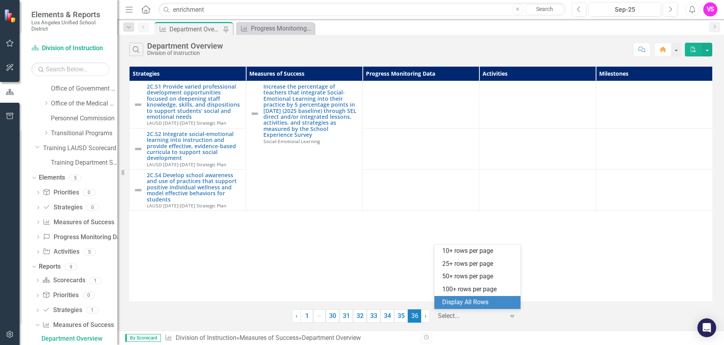
click at [464, 301] on div "Display All Rows" at bounding box center [479, 302] width 74 height 9
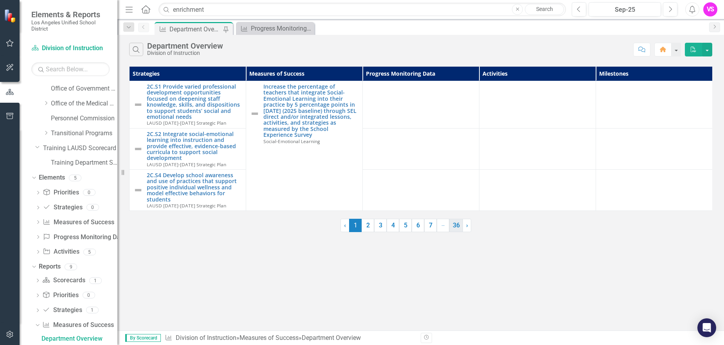
click at [459, 232] on link "36" at bounding box center [456, 224] width 14 height 13
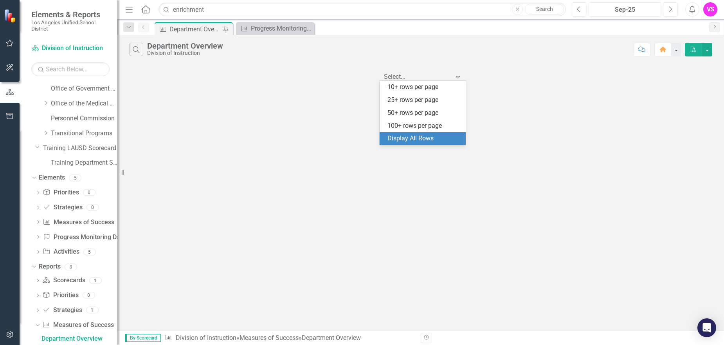
click at [455, 76] on icon "Expand" at bounding box center [458, 77] width 8 height 6
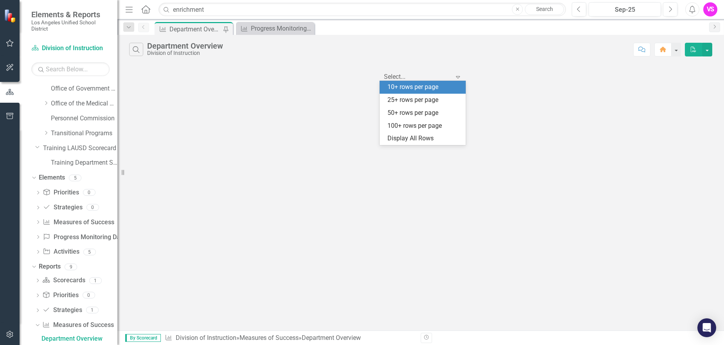
click at [406, 89] on div "10+ rows per page" at bounding box center [425, 87] width 74 height 9
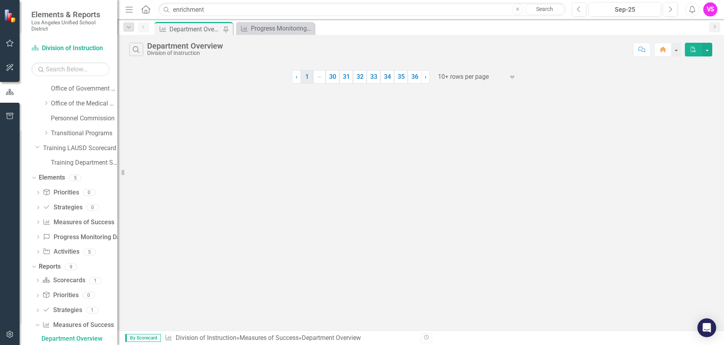
click at [309, 76] on link "1" at bounding box center [307, 76] width 13 height 13
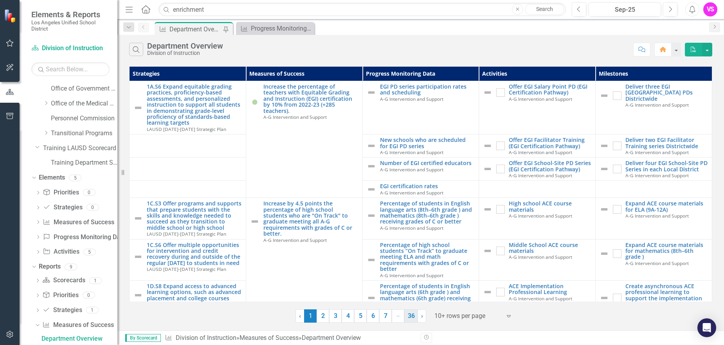
click at [406, 317] on link "36" at bounding box center [411, 315] width 14 height 13
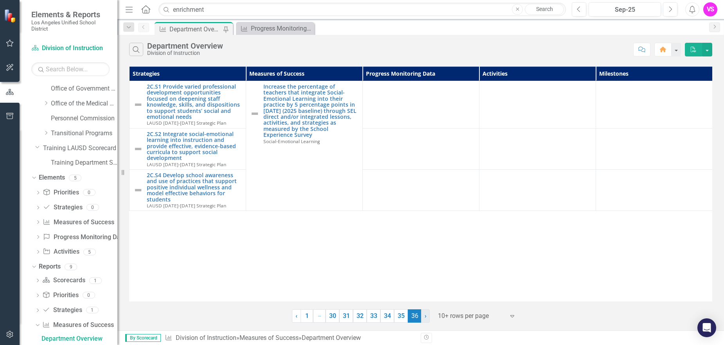
click at [429, 317] on link "› Next" at bounding box center [425, 315] width 9 height 13
click at [400, 316] on link "35" at bounding box center [401, 315] width 14 height 13
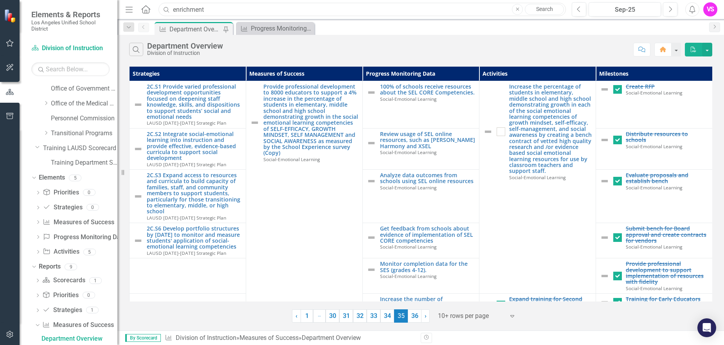
click at [350, 11] on input "enrichment" at bounding box center [363, 10] width 408 height 14
drag, startPoint x: 215, startPoint y: 12, endPoint x: 176, endPoint y: 9, distance: 38.9
click at [176, 9] on input "enrichment" at bounding box center [363, 10] width 408 height 14
drag, startPoint x: 185, startPoint y: 9, endPoint x: 177, endPoint y: 9, distance: 8.3
click at [177, 9] on input "elop" at bounding box center [363, 10] width 408 height 14
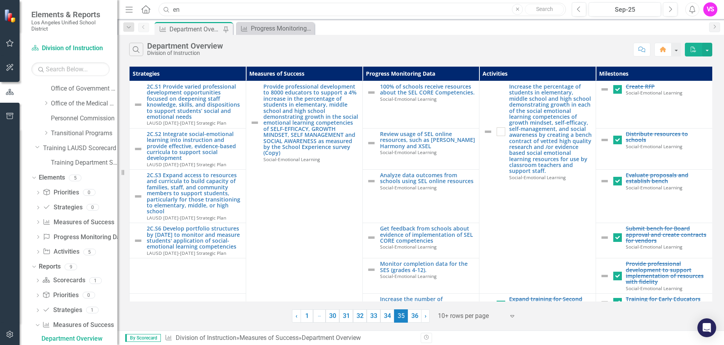
type input "e"
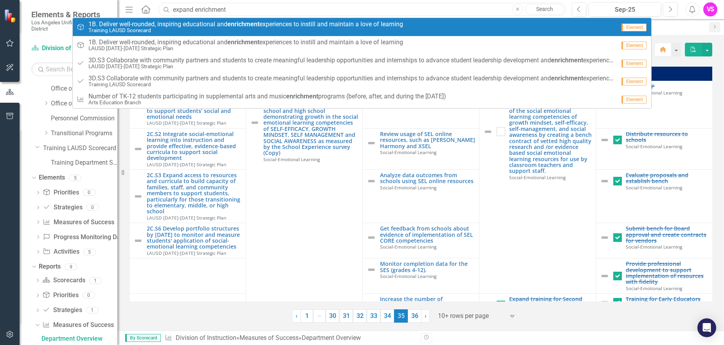
click at [242, 7] on input "expand enrichment" at bounding box center [363, 10] width 408 height 14
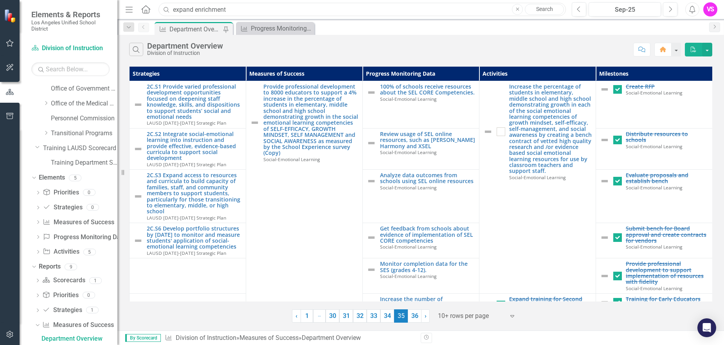
drag, startPoint x: 234, startPoint y: 8, endPoint x: 173, endPoint y: 7, distance: 60.3
click at [173, 7] on input "expand enrichment" at bounding box center [363, 10] width 408 height 14
drag, startPoint x: 216, startPoint y: 10, endPoint x: 176, endPoint y: 8, distance: 40.4
click at [176, 8] on input "30 enrichment" at bounding box center [363, 10] width 408 height 14
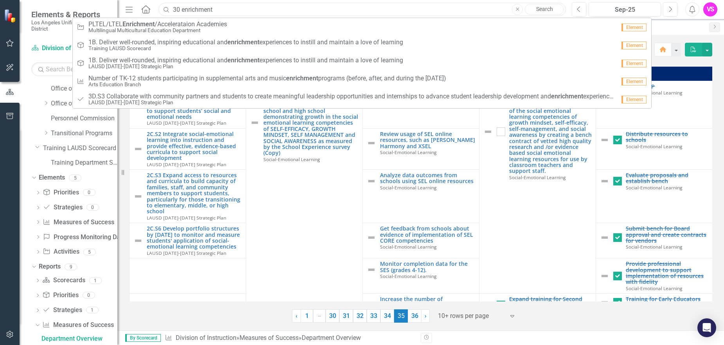
type input "3"
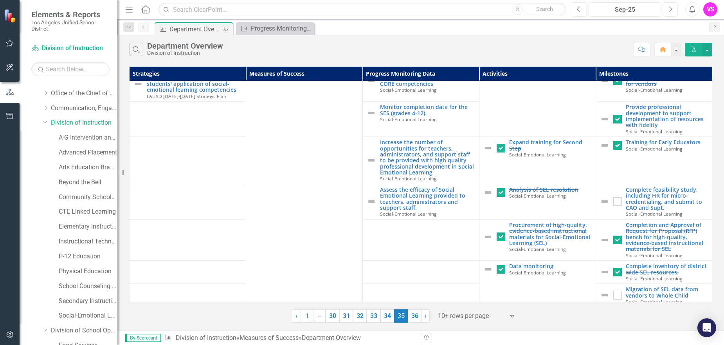
scroll to position [59, 0]
